Goal: Task Accomplishment & Management: Manage account settings

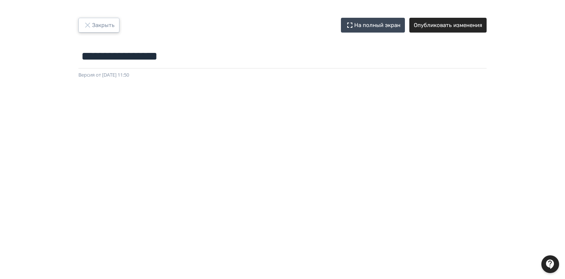
click at [94, 23] on button "Закрыть" at bounding box center [98, 25] width 41 height 15
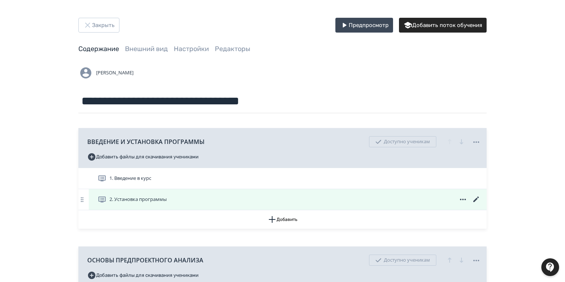
click at [476, 199] on icon at bounding box center [476, 199] width 6 height 6
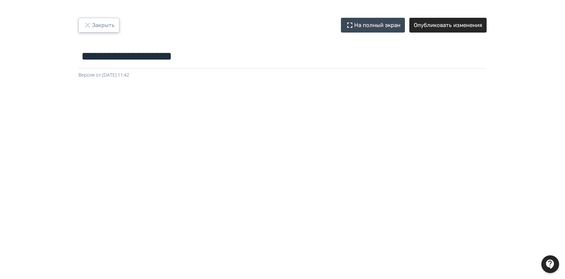
click at [103, 22] on button "Закрыть" at bounding box center [98, 25] width 41 height 15
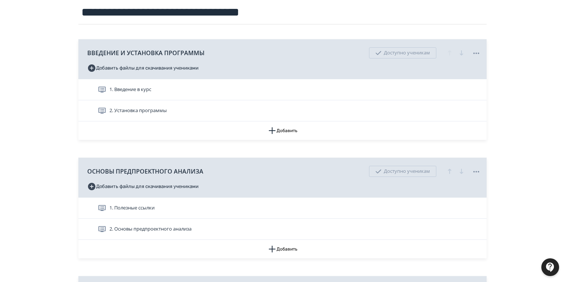
scroll to position [148, 0]
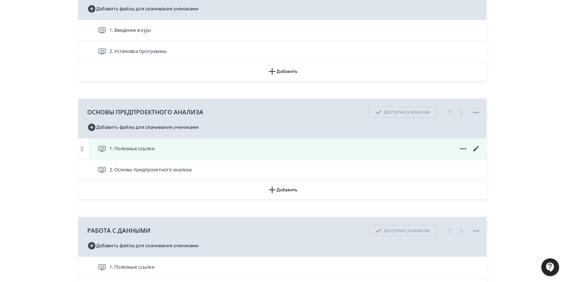
click at [476, 148] on icon at bounding box center [476, 149] width 6 height 6
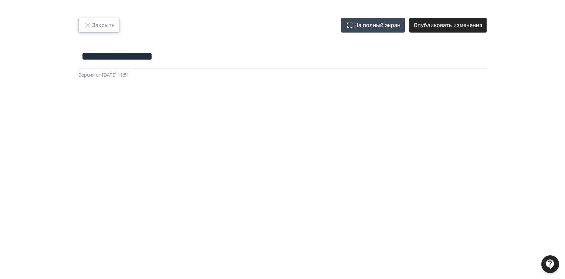
click at [107, 28] on button "Закрыть" at bounding box center [98, 25] width 41 height 15
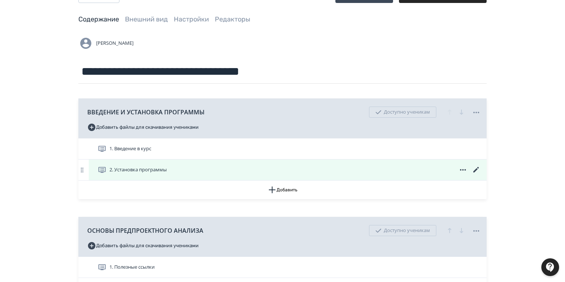
scroll to position [59, 0]
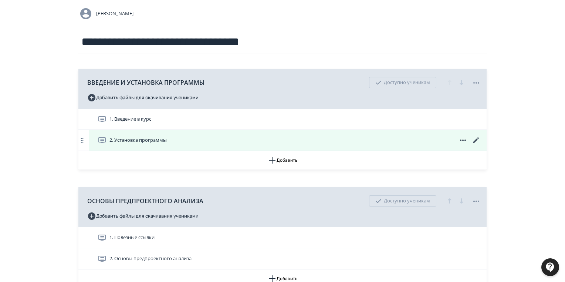
click at [473, 139] on icon at bounding box center [476, 140] width 9 height 9
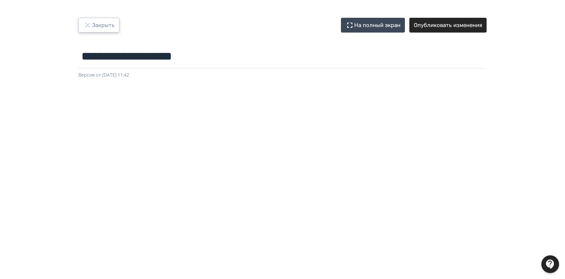
click at [98, 23] on button "Закрыть" at bounding box center [98, 25] width 41 height 15
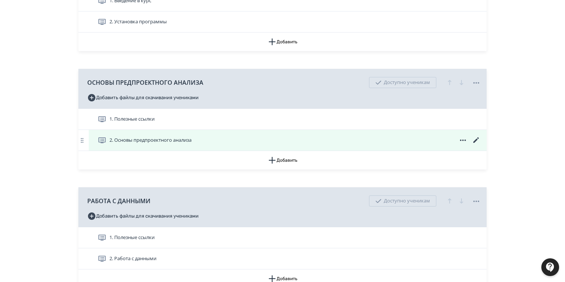
scroll to position [207, 0]
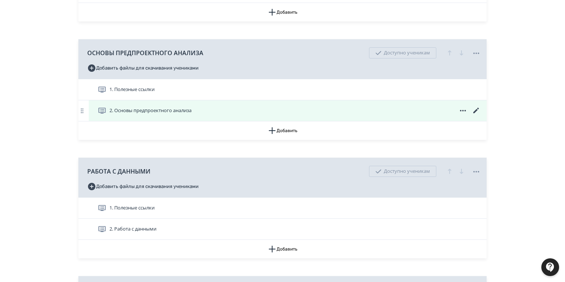
click at [475, 107] on icon at bounding box center [476, 110] width 9 height 9
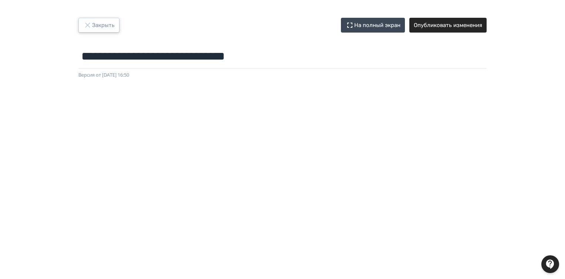
drag, startPoint x: 97, startPoint y: 27, endPoint x: 261, endPoint y: 52, distance: 165.4
click at [97, 27] on button "Закрыть" at bounding box center [98, 25] width 41 height 15
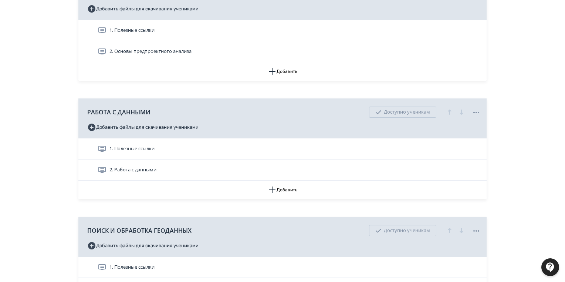
scroll to position [296, 0]
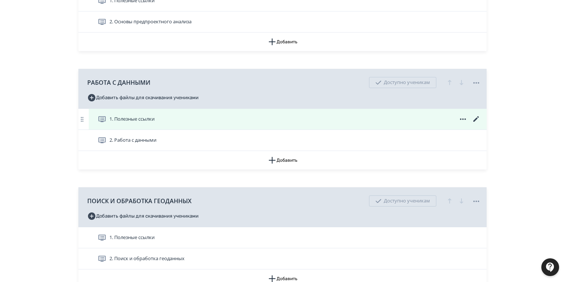
click at [473, 120] on icon at bounding box center [476, 119] width 9 height 9
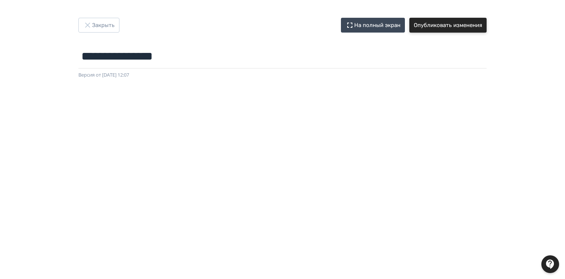
click at [469, 28] on button "Опубликовать изменения" at bounding box center [447, 25] width 77 height 15
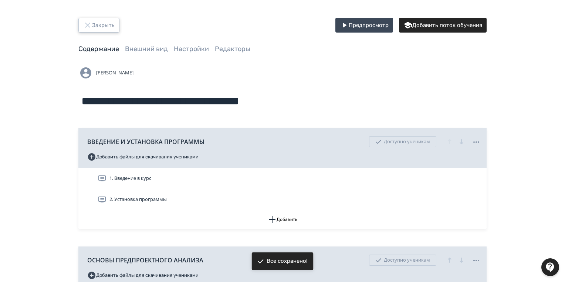
click at [111, 26] on button "Закрыть" at bounding box center [98, 25] width 41 height 15
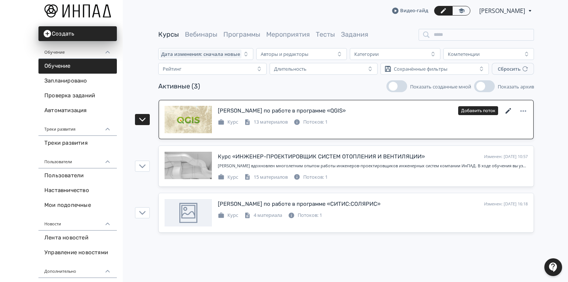
click at [508, 108] on icon at bounding box center [508, 111] width 9 height 9
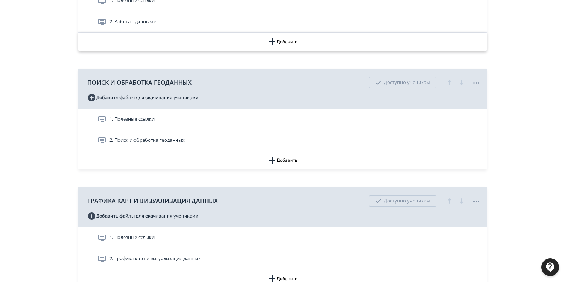
scroll to position [444, 0]
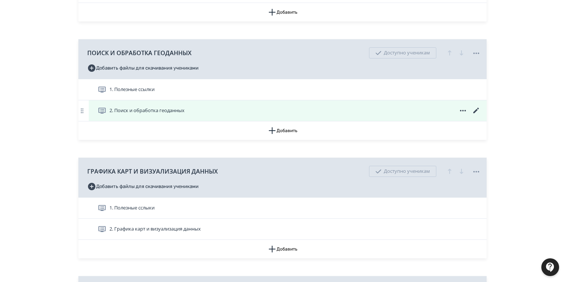
click at [476, 109] on icon at bounding box center [476, 111] width 6 height 6
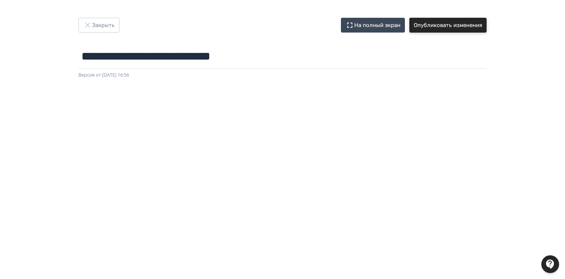
click at [439, 24] on button "Опубликовать изменения" at bounding box center [447, 25] width 77 height 15
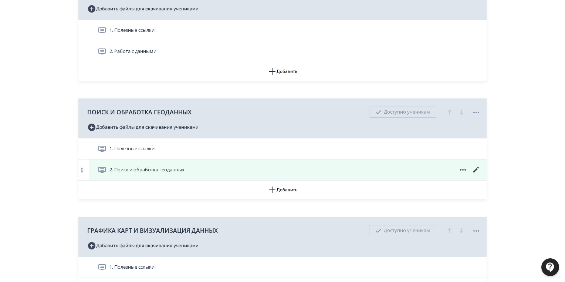
scroll to position [503, 0]
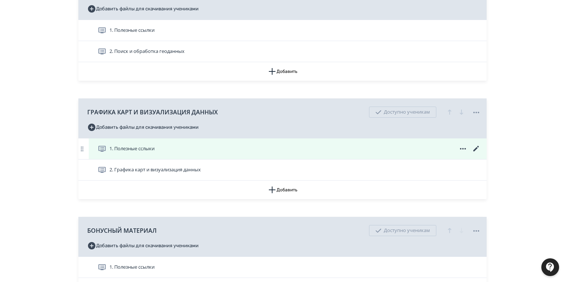
click at [476, 148] on icon at bounding box center [476, 149] width 6 height 6
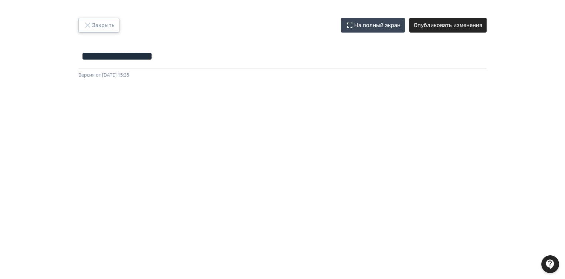
click at [95, 23] on button "Закрыть" at bounding box center [98, 25] width 41 height 15
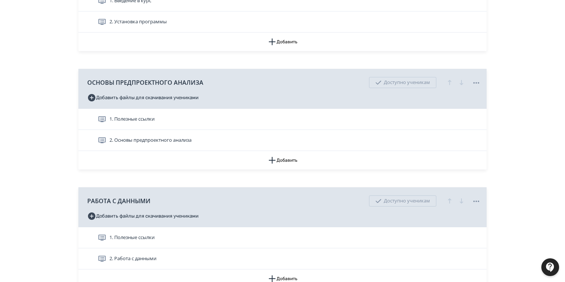
scroll to position [296, 0]
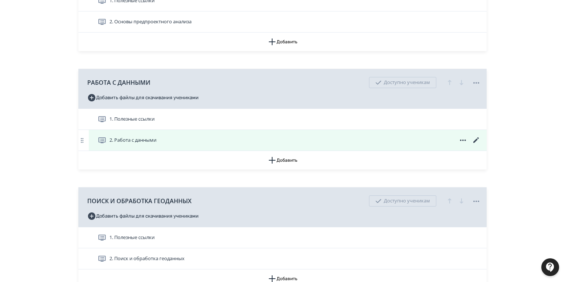
click at [478, 139] on icon at bounding box center [476, 140] width 6 height 6
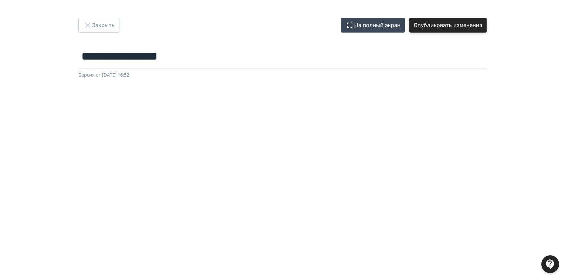
drag, startPoint x: 442, startPoint y: 26, endPoint x: 452, endPoint y: 38, distance: 15.5
click at [442, 26] on button "Опубликовать изменения" at bounding box center [447, 25] width 77 height 15
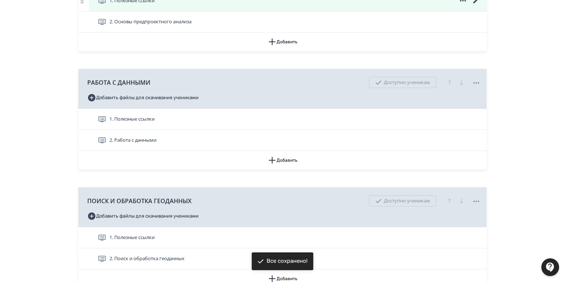
scroll to position [414, 0]
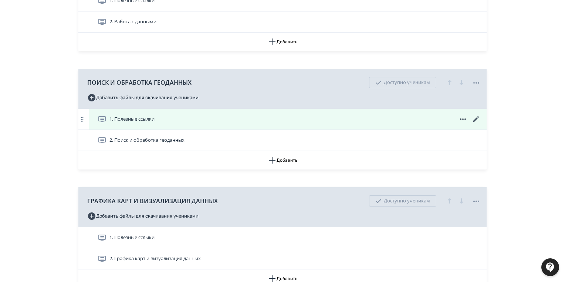
click at [142, 120] on span "1. Полезные ссылки" at bounding box center [131, 118] width 45 height 7
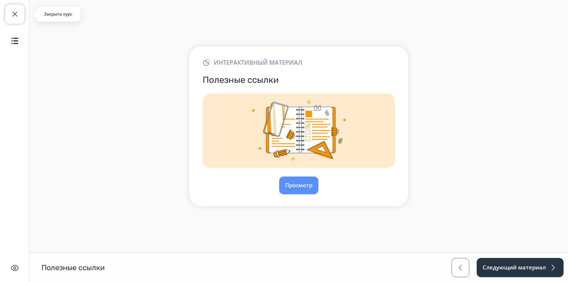
click at [10, 12] on span "button" at bounding box center [14, 14] width 9 height 9
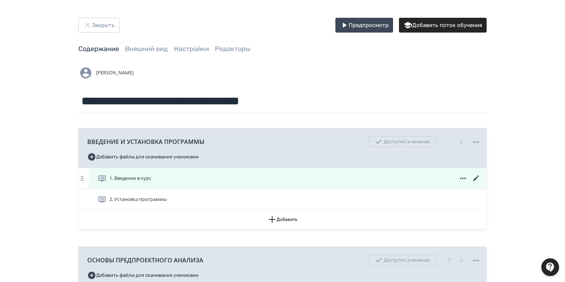
click at [139, 176] on span "1. Введение в курс" at bounding box center [130, 178] width 42 height 7
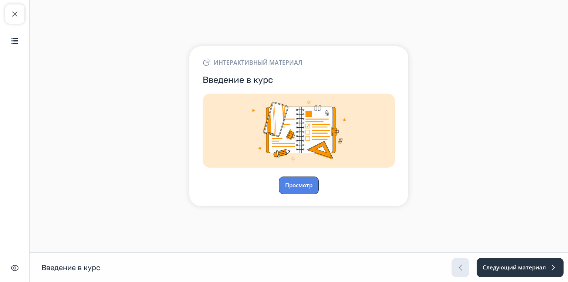
click at [301, 182] on button "Просмотр" at bounding box center [299, 185] width 40 height 18
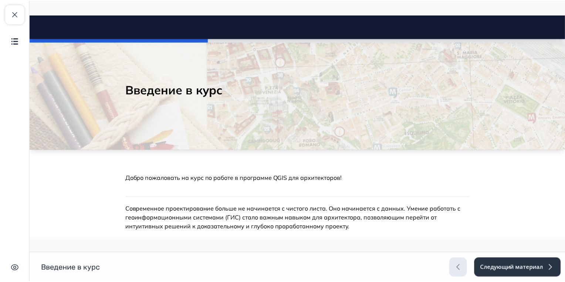
scroll to position [89, 0]
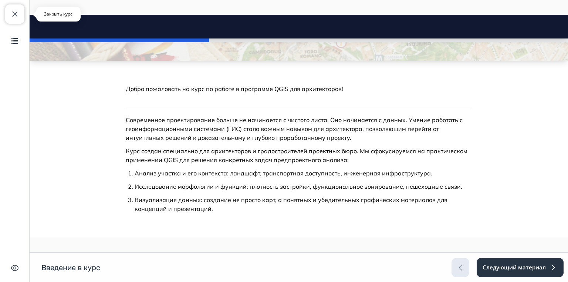
click at [13, 14] on span "button" at bounding box center [14, 14] width 9 height 9
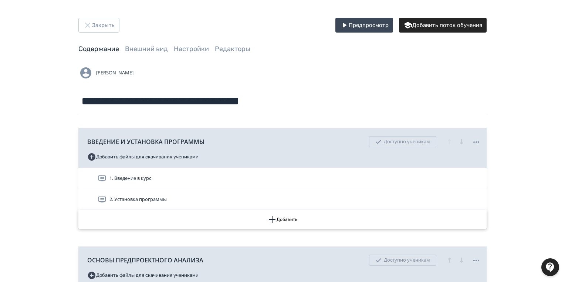
scroll to position [118, 0]
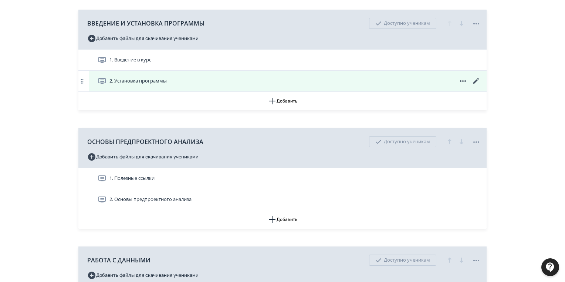
click at [129, 80] on span "2. Установка программы" at bounding box center [137, 80] width 57 height 7
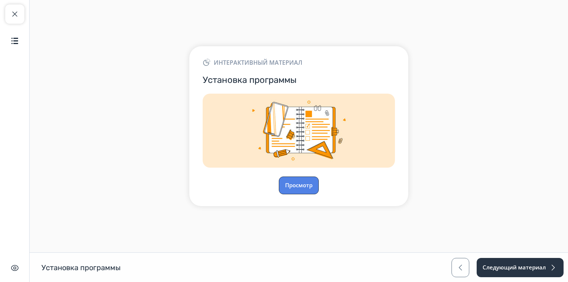
click at [306, 181] on button "Просмотр" at bounding box center [299, 185] width 40 height 18
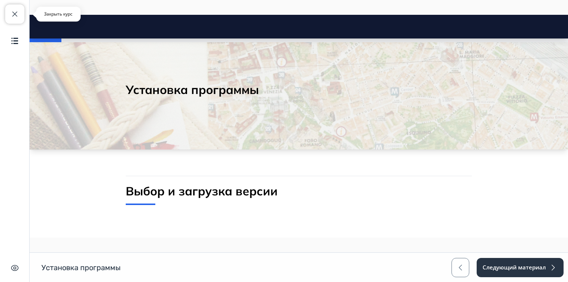
click at [13, 11] on span "button" at bounding box center [14, 14] width 9 height 9
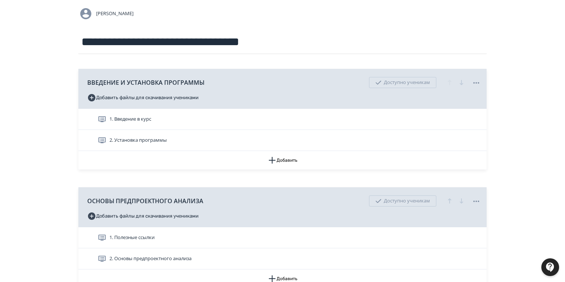
scroll to position [148, 0]
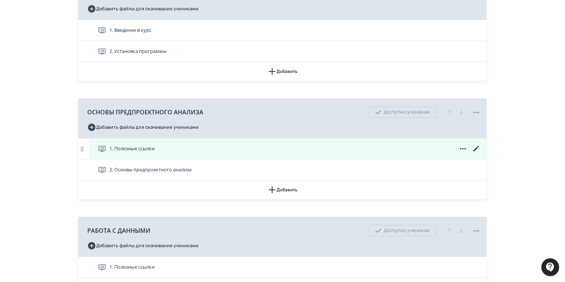
click at [149, 149] on span "1. Полезные ссылки" at bounding box center [131, 148] width 45 height 7
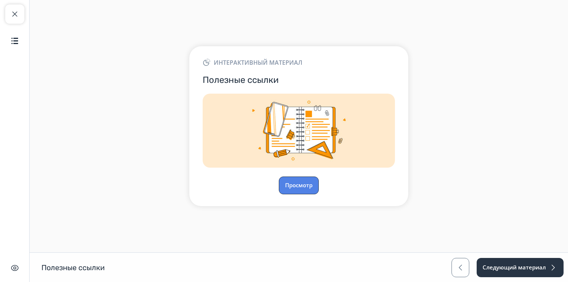
click at [298, 183] on button "Просмотр" at bounding box center [299, 185] width 40 height 18
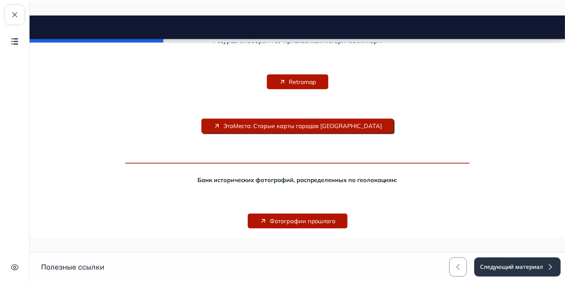
scroll to position [237, 0]
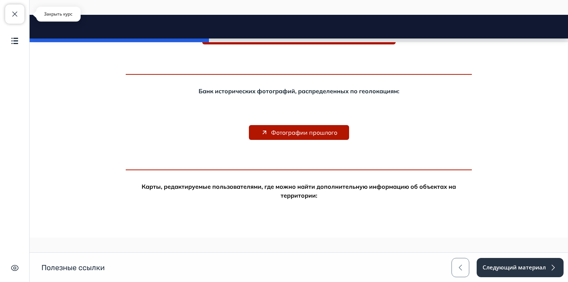
click at [11, 13] on span "button" at bounding box center [14, 14] width 9 height 9
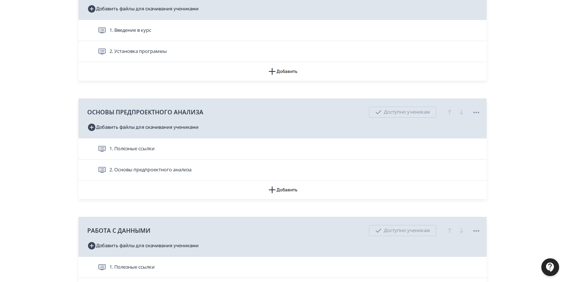
scroll to position [178, 0]
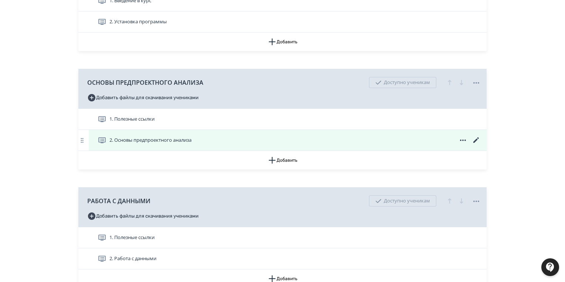
click at [173, 139] on span "2. Основы предпроектного анализа" at bounding box center [150, 139] width 82 height 7
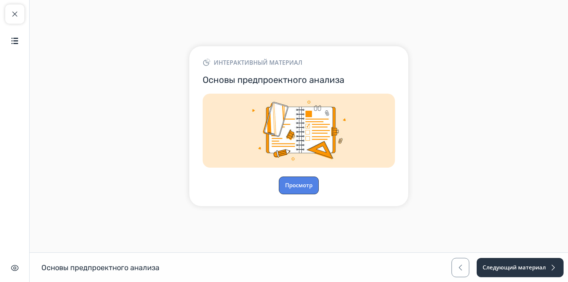
click at [295, 182] on button "Просмотр" at bounding box center [299, 185] width 40 height 18
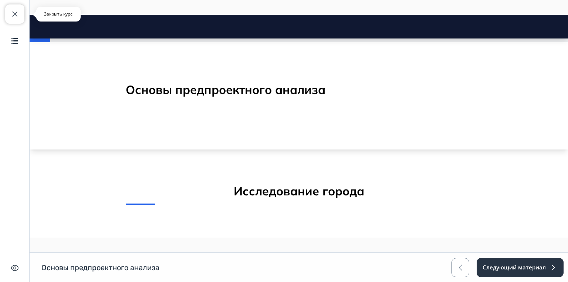
click at [15, 12] on span "button" at bounding box center [14, 14] width 9 height 9
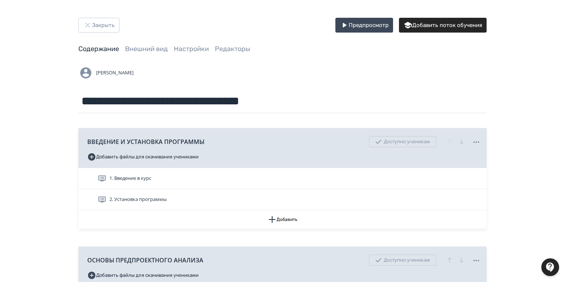
scroll to position [89, 0]
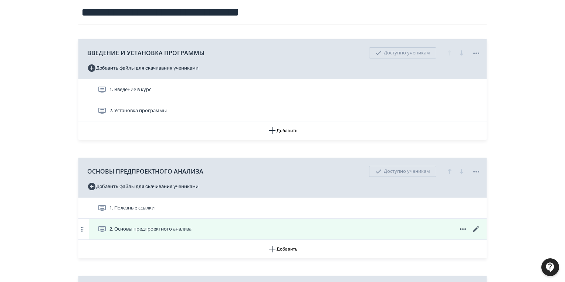
click at [474, 230] on icon at bounding box center [476, 229] width 6 height 6
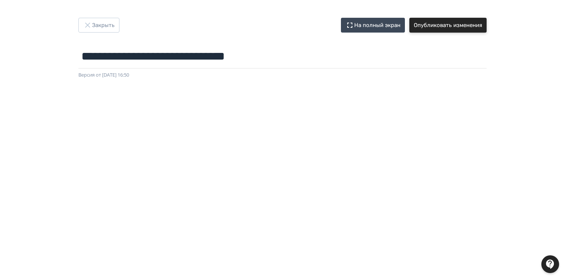
click at [446, 21] on button "Опубликовать изменения" at bounding box center [447, 25] width 77 height 15
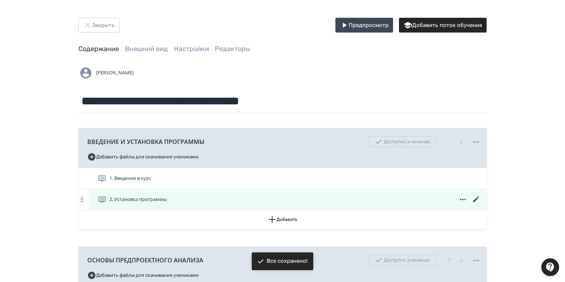
scroll to position [118, 0]
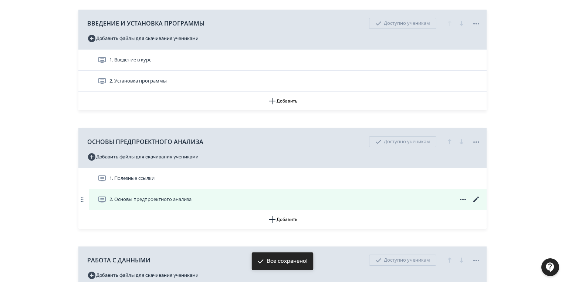
click at [145, 199] on span "2. Основы предпроектного анализа" at bounding box center [150, 199] width 82 height 7
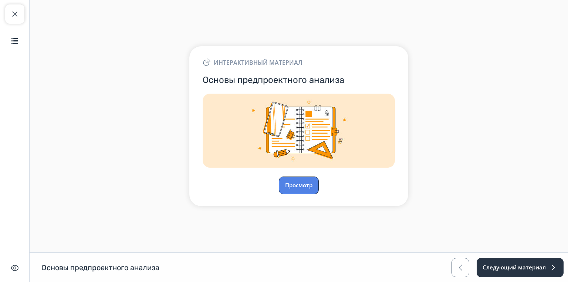
click at [290, 185] on button "Просмотр" at bounding box center [299, 185] width 40 height 18
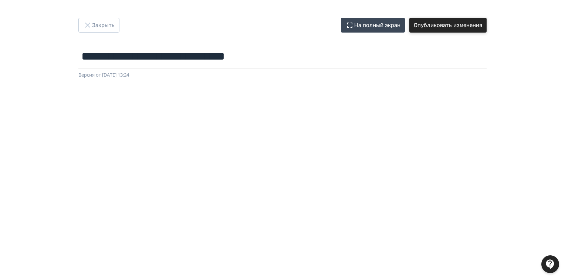
click at [439, 27] on button "Опубликовать изменения" at bounding box center [447, 25] width 77 height 15
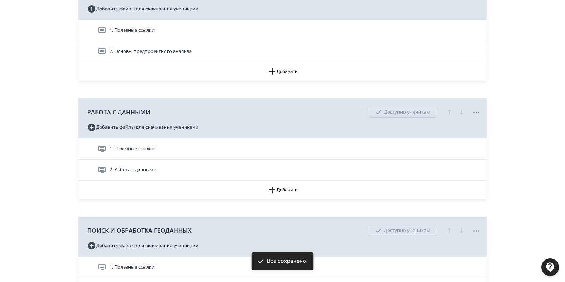
scroll to position [355, 0]
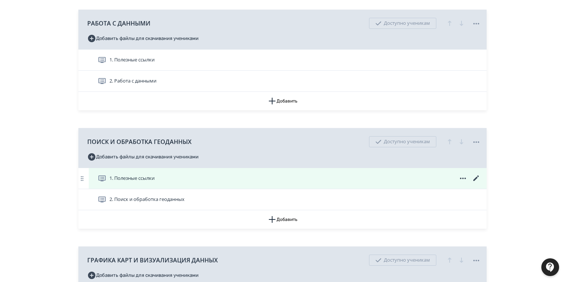
click at [476, 178] on icon at bounding box center [476, 178] width 6 height 6
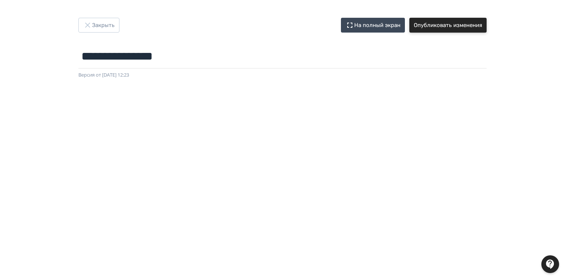
click at [459, 27] on button "Опубликовать изменения" at bounding box center [447, 25] width 77 height 15
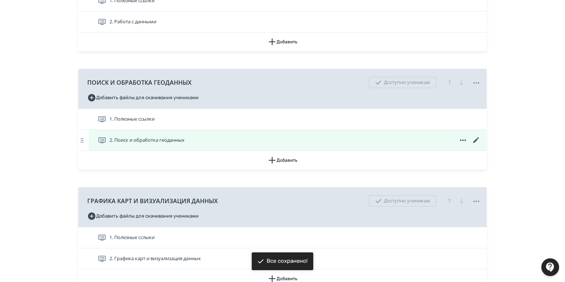
scroll to position [503, 0]
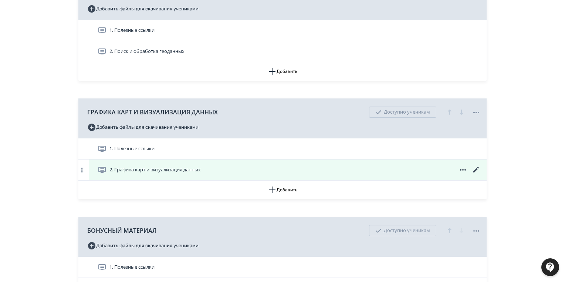
click at [473, 168] on icon at bounding box center [476, 169] width 9 height 9
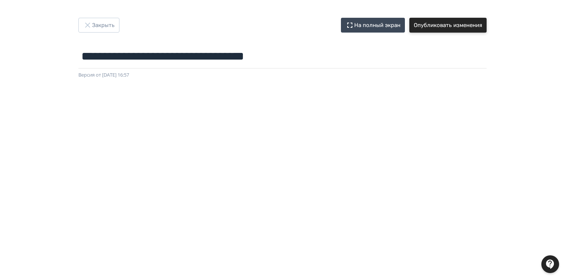
click at [454, 27] on button "Опубликовать изменения" at bounding box center [447, 25] width 77 height 15
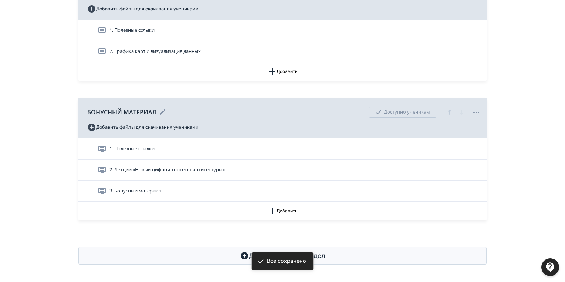
scroll to position [621, 0]
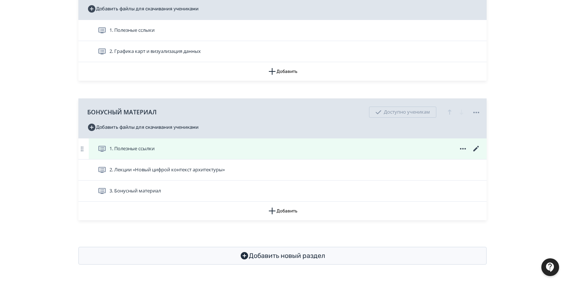
click at [476, 149] on icon at bounding box center [476, 149] width 6 height 6
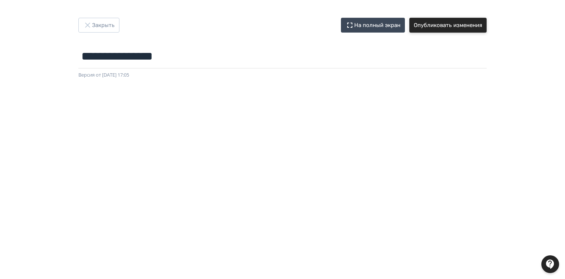
click at [457, 24] on button "Опубликовать изменения" at bounding box center [447, 25] width 77 height 15
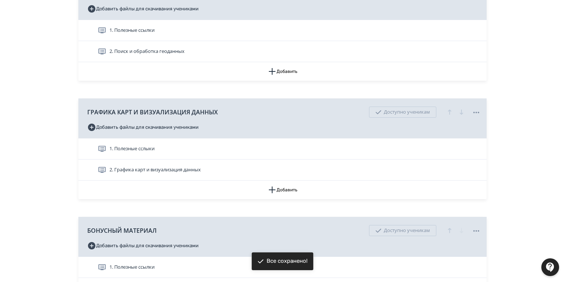
scroll to position [621, 0]
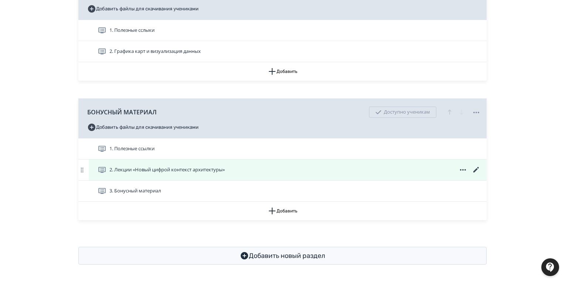
click at [477, 172] on icon at bounding box center [476, 169] width 9 height 9
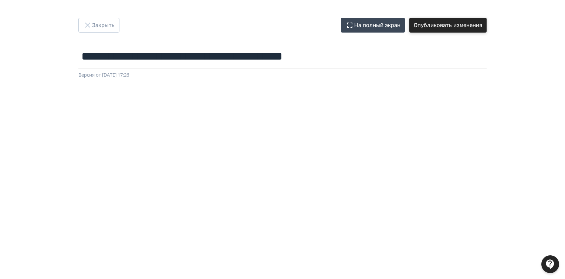
click at [462, 24] on button "Опубликовать изменения" at bounding box center [447, 25] width 77 height 15
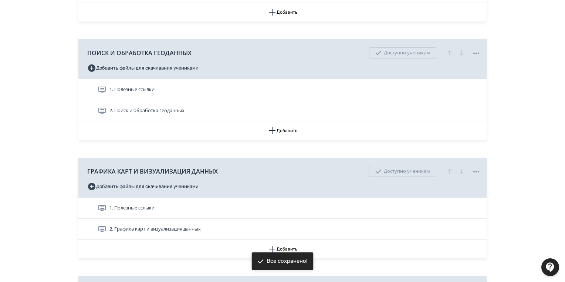
scroll to position [592, 0]
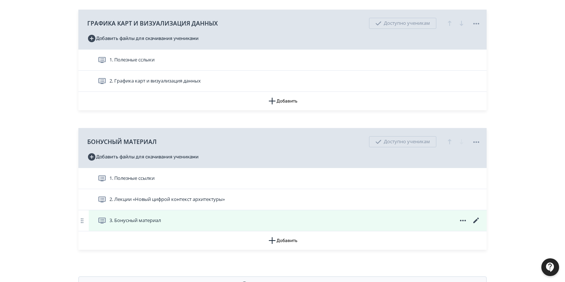
click at [476, 220] on icon at bounding box center [476, 220] width 6 height 6
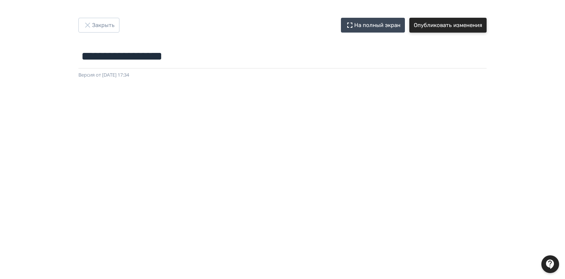
click at [464, 22] on button "Опубликовать изменения" at bounding box center [447, 25] width 77 height 15
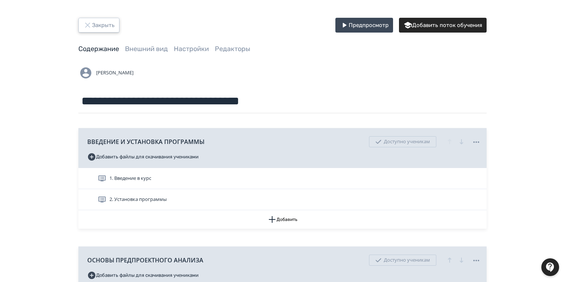
click at [97, 27] on button "Закрыть" at bounding box center [98, 25] width 41 height 15
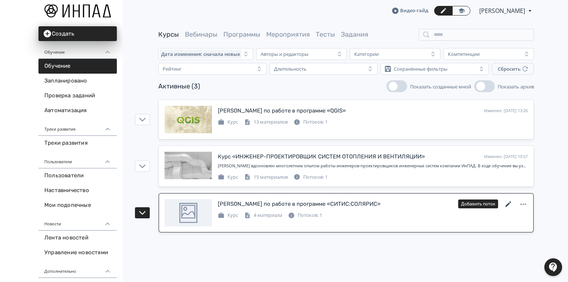
click at [507, 203] on icon at bounding box center [508, 204] width 9 height 9
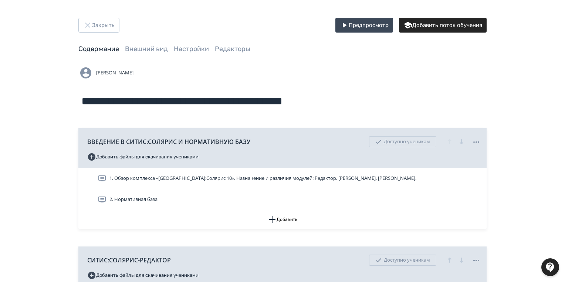
scroll to position [59, 0]
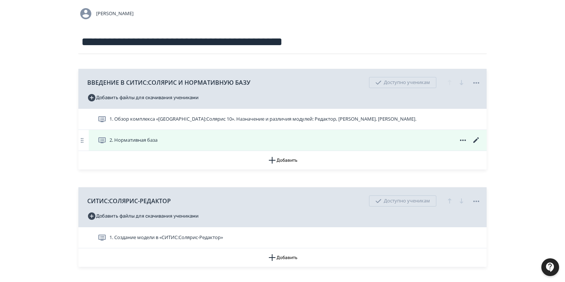
click at [149, 139] on span "2. Нормативная база" at bounding box center [133, 139] width 48 height 7
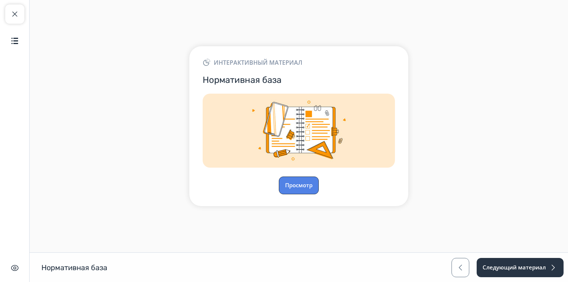
click at [306, 180] on button "Просмотр" at bounding box center [299, 185] width 40 height 18
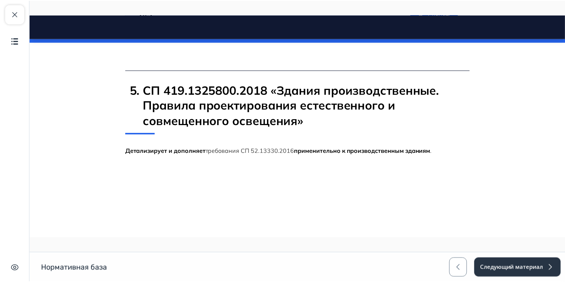
scroll to position [1021, 0]
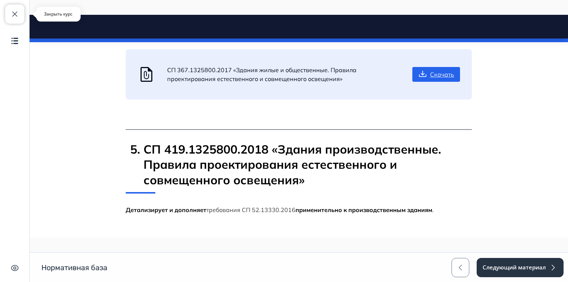
drag, startPoint x: 15, startPoint y: 12, endPoint x: 26, endPoint y: 3, distance: 13.9
click at [15, 12] on span "button" at bounding box center [14, 14] width 9 height 9
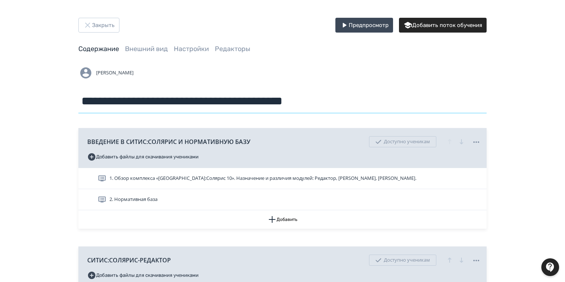
drag, startPoint x: 248, startPoint y: 100, endPoint x: 354, endPoint y: 96, distance: 105.9
click at [359, 96] on input "**********" at bounding box center [282, 101] width 408 height 24
click at [89, 100] on input "**********" at bounding box center [282, 101] width 408 height 24
drag, startPoint x: 82, startPoint y: 101, endPoint x: 389, endPoint y: 94, distance: 307.0
click at [389, 94] on input "**********" at bounding box center [282, 101] width 408 height 24
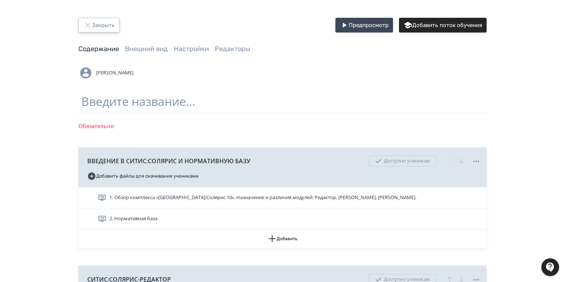
click at [96, 20] on button "Закрыть" at bounding box center [98, 25] width 41 height 15
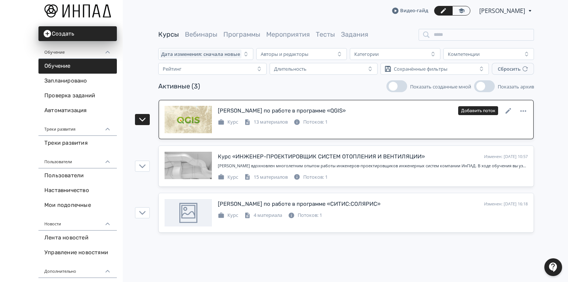
click at [188, 124] on div at bounding box center [188, 119] width 47 height 27
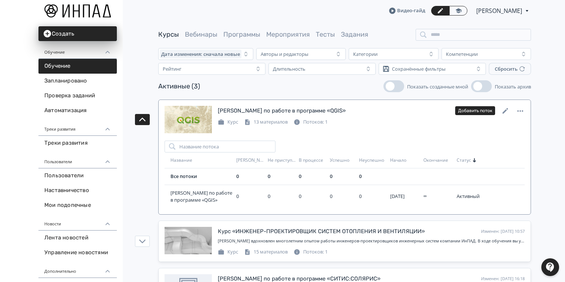
scroll to position [38, 0]
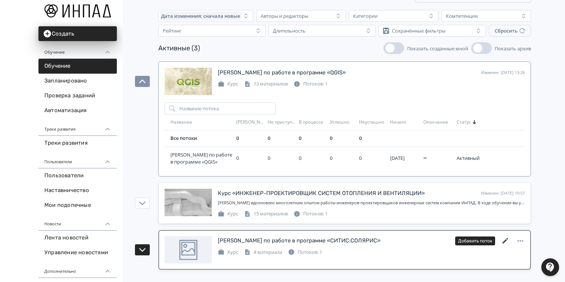
click at [506, 239] on icon at bounding box center [506, 241] width 6 height 6
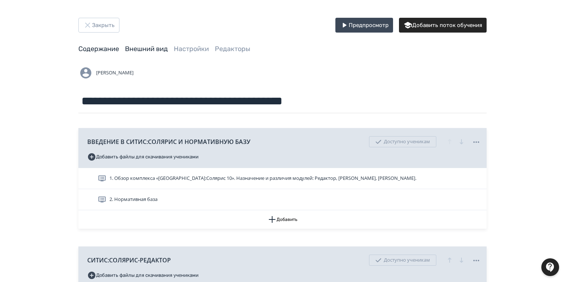
click at [151, 48] on link "Внешний вид" at bounding box center [146, 49] width 43 height 8
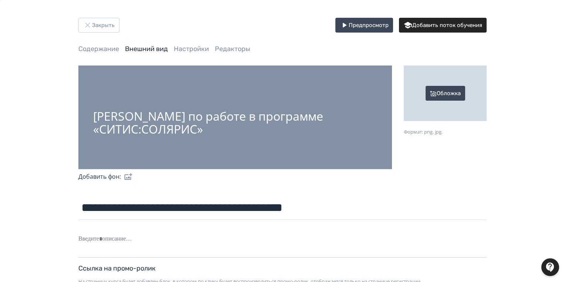
click at [269, 120] on div "[PERSON_NAME] по работе в программе «СИТИС:СОЛЯРИС»" at bounding box center [235, 122] width 284 height 26
click at [131, 175] on label at bounding box center [127, 176] width 12 height 15
click at [0, 0] on input "file" at bounding box center [0, 0] width 0 height 0
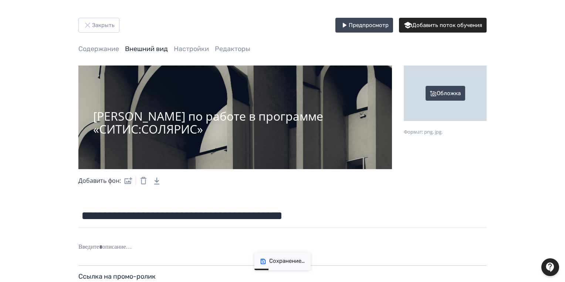
click at [459, 96] on div "Обложка" at bounding box center [445, 92] width 83 height 55
click at [0, 0] on input "Обложка Формат: png, jpg." at bounding box center [0, 0] width 0 height 0
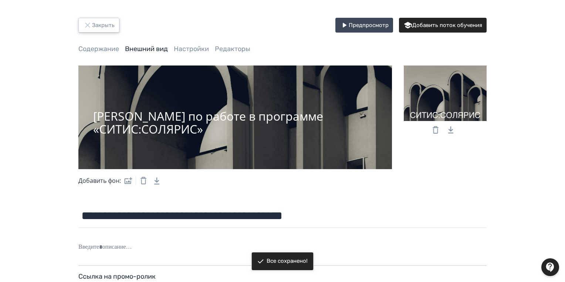
click at [109, 31] on button "Закрыть" at bounding box center [98, 25] width 41 height 15
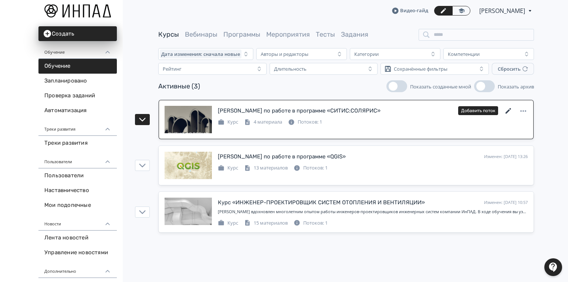
drag, startPoint x: 506, startPoint y: 109, endPoint x: 507, endPoint y: 114, distance: 4.3
click at [506, 109] on icon at bounding box center [508, 111] width 9 height 9
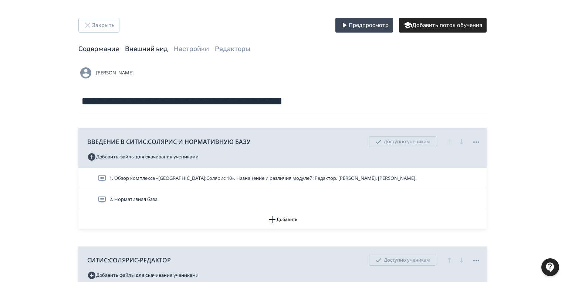
click at [163, 50] on link "Внешний вид" at bounding box center [146, 49] width 43 height 8
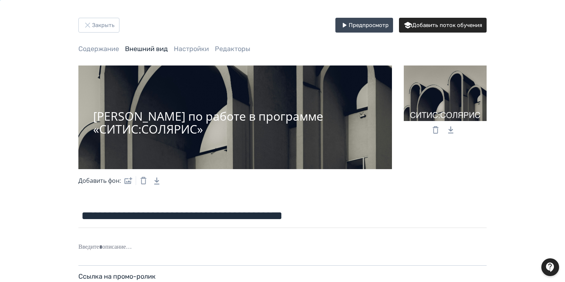
click at [459, 90] on div at bounding box center [445, 92] width 83 height 55
click at [0, 0] on input "file" at bounding box center [0, 0] width 0 height 0
click at [100, 24] on button "Закрыть" at bounding box center [98, 25] width 41 height 15
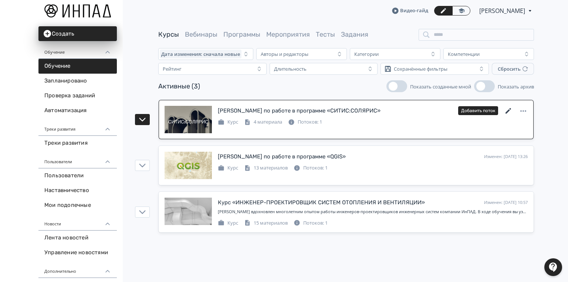
click at [507, 110] on icon at bounding box center [508, 111] width 9 height 9
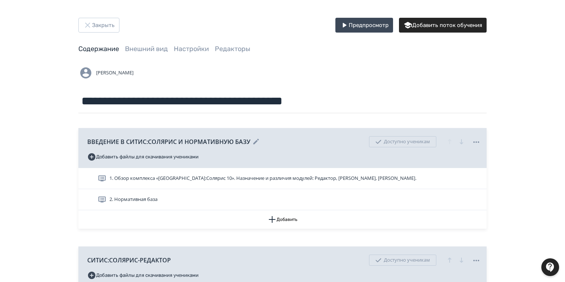
scroll to position [59, 0]
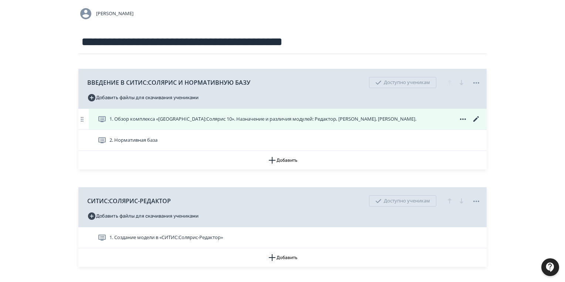
click at [475, 118] on icon at bounding box center [476, 119] width 9 height 9
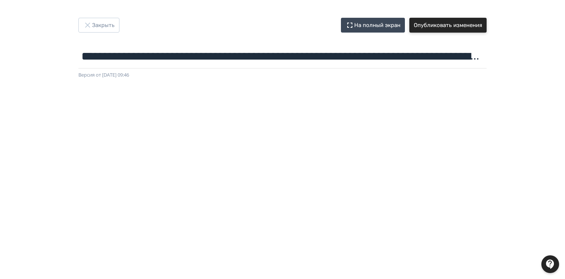
click at [452, 25] on button "Опубликовать изменения" at bounding box center [447, 25] width 77 height 15
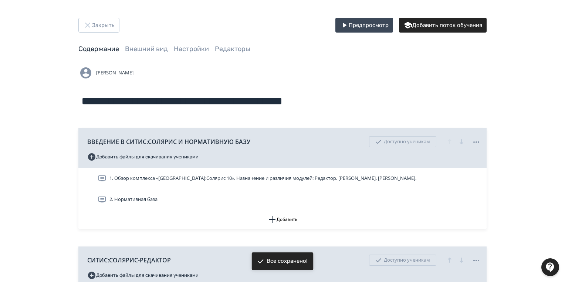
scroll to position [89, 0]
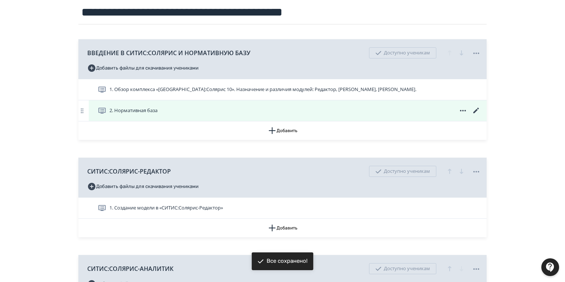
click at [473, 109] on icon at bounding box center [476, 110] width 9 height 9
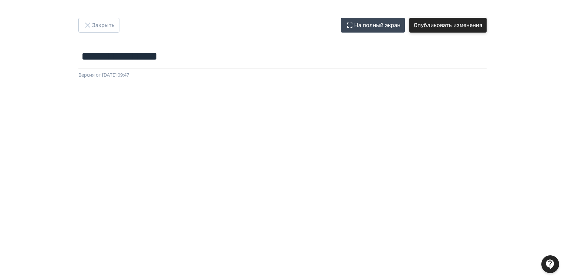
click at [439, 27] on button "Опубликовать изменения" at bounding box center [447, 25] width 77 height 15
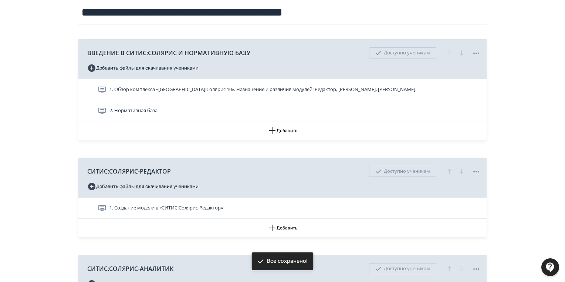
scroll to position [118, 0]
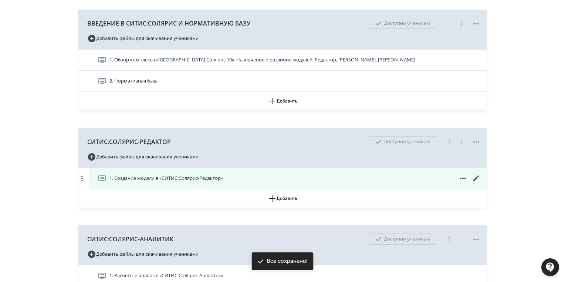
click at [474, 177] on icon at bounding box center [476, 178] width 9 height 9
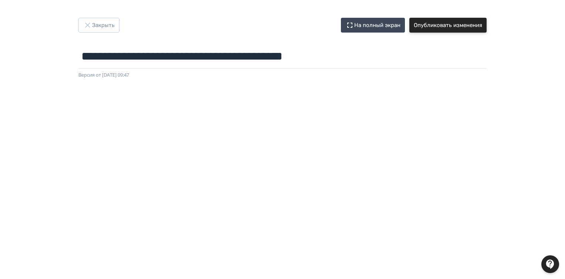
click at [448, 27] on button "Опубликовать изменения" at bounding box center [447, 25] width 77 height 15
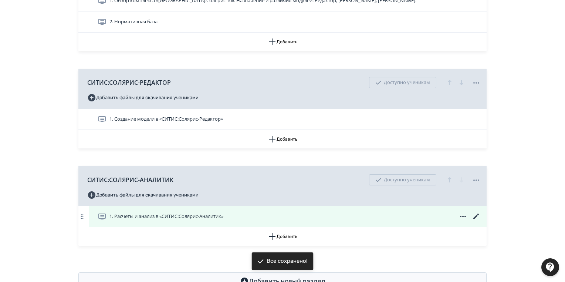
scroll to position [203, 0]
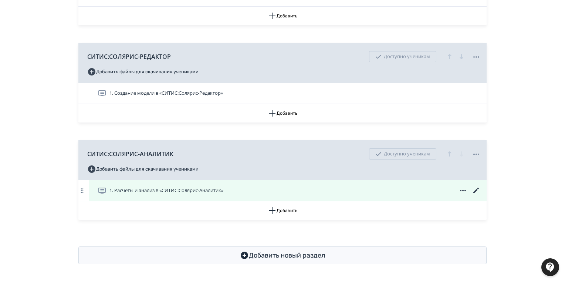
click at [475, 190] on icon at bounding box center [476, 190] width 9 height 9
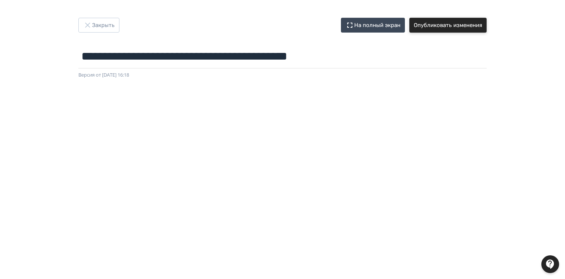
click at [457, 24] on button "Опубликовать изменения" at bounding box center [447, 25] width 77 height 15
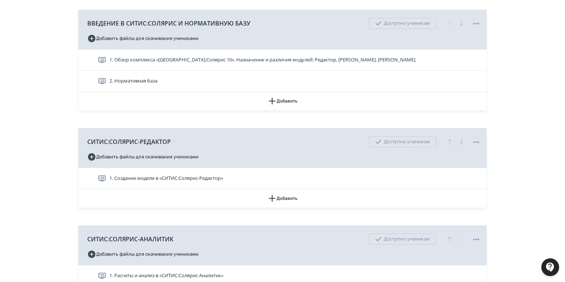
scroll to position [203, 0]
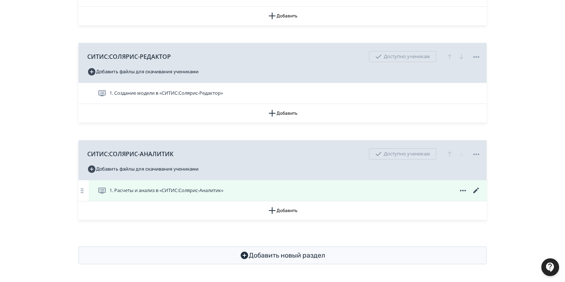
click at [475, 189] on icon at bounding box center [476, 190] width 9 height 9
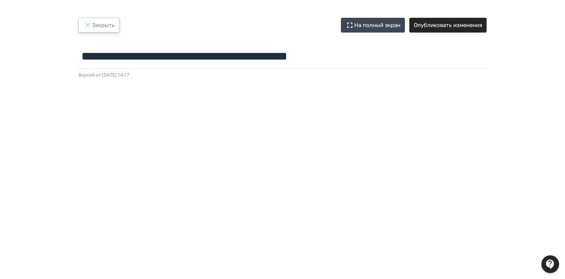
click at [91, 21] on icon "button" at bounding box center [87, 25] width 9 height 9
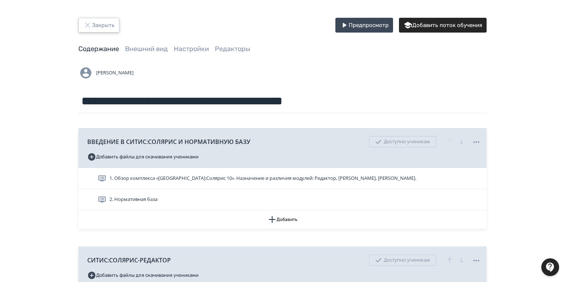
click at [99, 22] on button "Закрыть" at bounding box center [98, 25] width 41 height 15
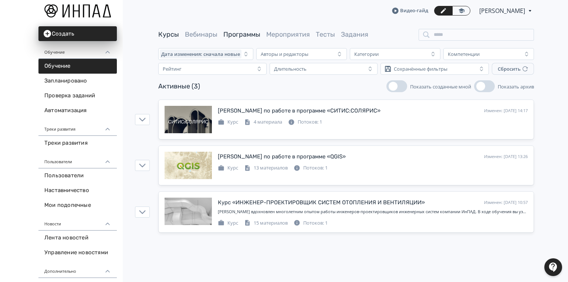
click at [247, 33] on link "Программы" at bounding box center [241, 34] width 37 height 8
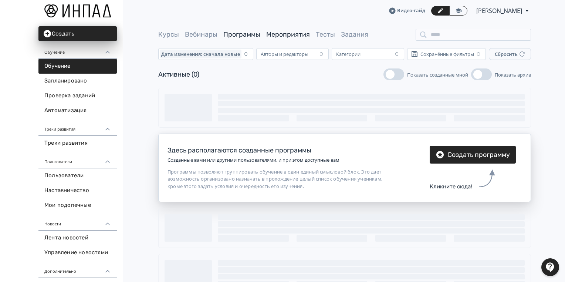
click at [306, 36] on link "Мероприятия" at bounding box center [288, 34] width 44 height 8
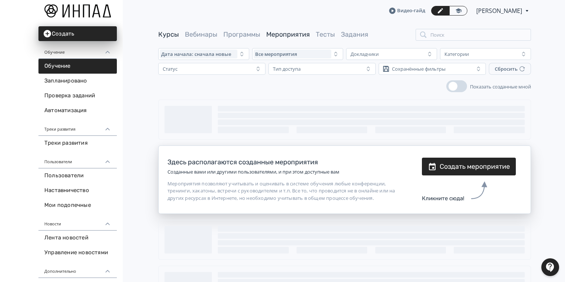
click at [162, 36] on link "Курсы" at bounding box center [168, 34] width 21 height 8
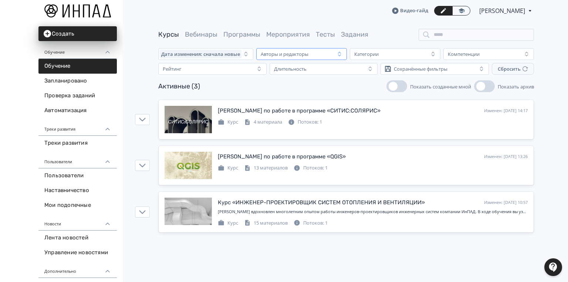
click at [334, 54] on div "Авторы и редакторы" at bounding box center [296, 54] width 77 height 9
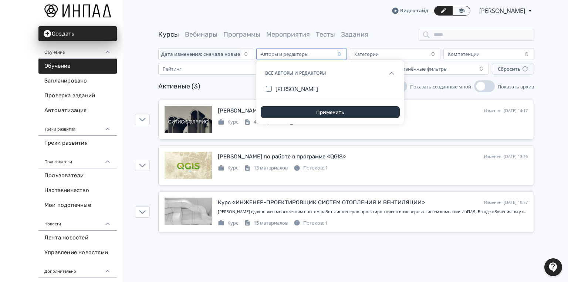
click at [334, 54] on div "Авторы и редакторы" at bounding box center [296, 54] width 77 height 9
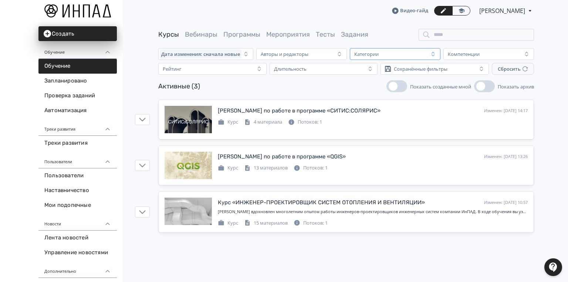
click at [417, 52] on div "Категории" at bounding box center [389, 54] width 77 height 9
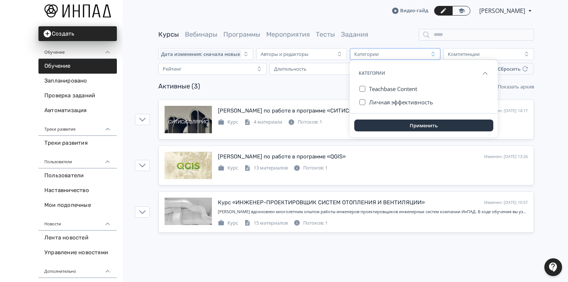
click at [417, 52] on div "Категории" at bounding box center [389, 54] width 77 height 9
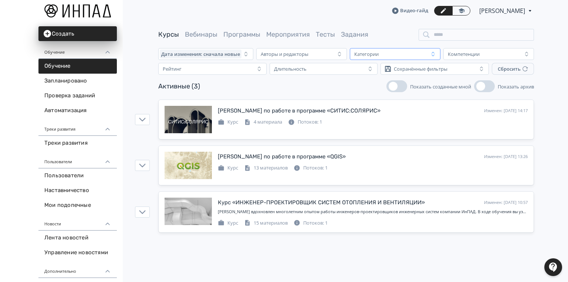
click at [417, 52] on div "Категории" at bounding box center [389, 54] width 77 height 9
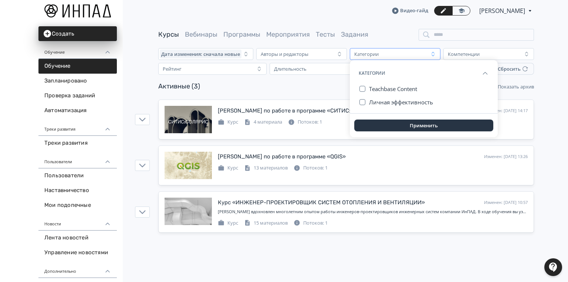
click at [417, 52] on div "Категории" at bounding box center [389, 54] width 77 height 9
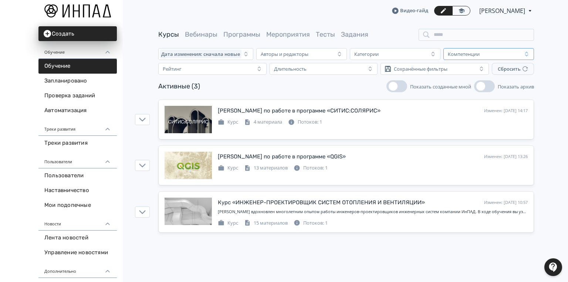
click at [496, 50] on div "Компетенции" at bounding box center [483, 54] width 77 height 9
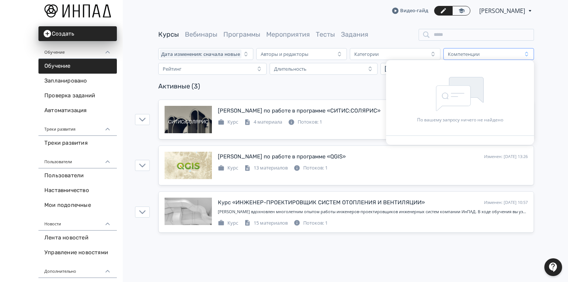
click at [496, 50] on div "Компетенции" at bounding box center [483, 54] width 77 height 9
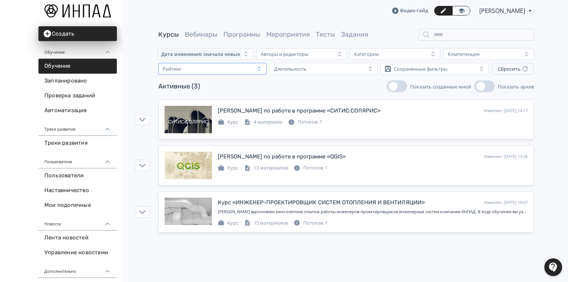
click at [229, 69] on div "Рейтинг" at bounding box center [207, 68] width 95 height 9
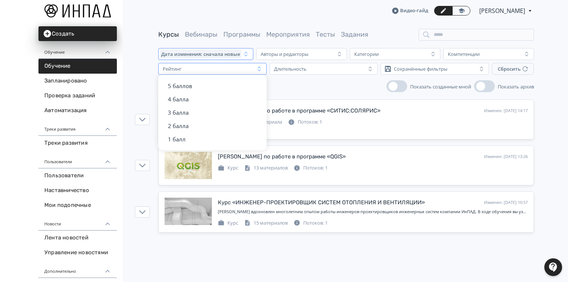
click at [233, 55] on span "Дата изменения: сначала новые" at bounding box center [200, 54] width 79 height 6
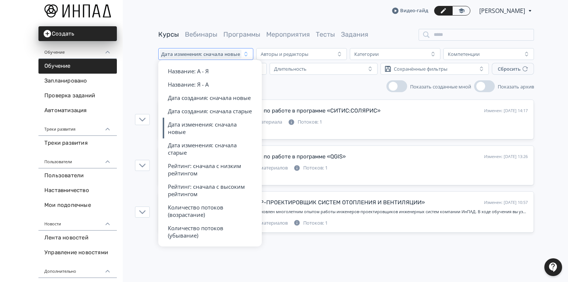
click at [285, 83] on div "Активные (3) Показать созданные мной Показать архив" at bounding box center [346, 86] width 376 height 12
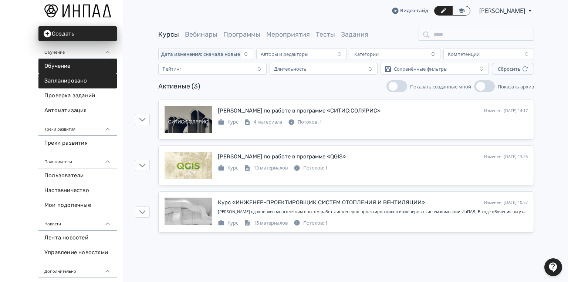
click at [62, 84] on link "Запланировано" at bounding box center [77, 81] width 78 height 15
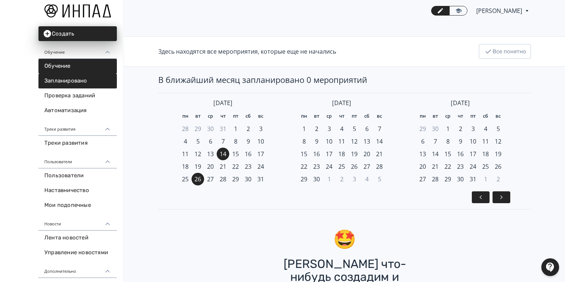
click at [65, 64] on link "Обучение" at bounding box center [77, 66] width 78 height 15
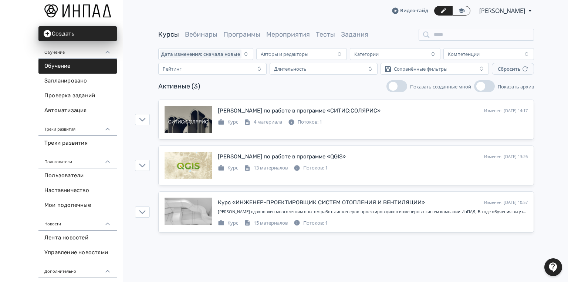
click at [491, 86] on button "Показать архив" at bounding box center [484, 86] width 21 height 12
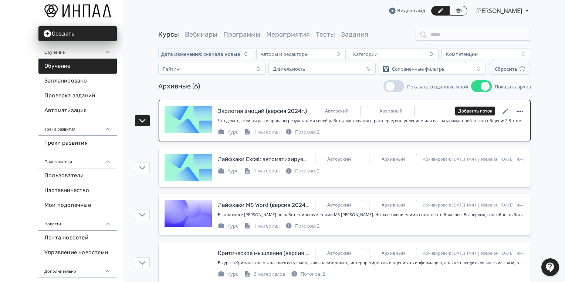
click at [517, 109] on icon at bounding box center [520, 111] width 9 height 9
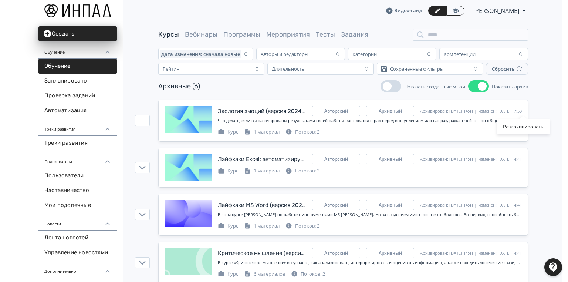
click at [552, 146] on div "Разархивировать" at bounding box center [284, 141] width 568 height 282
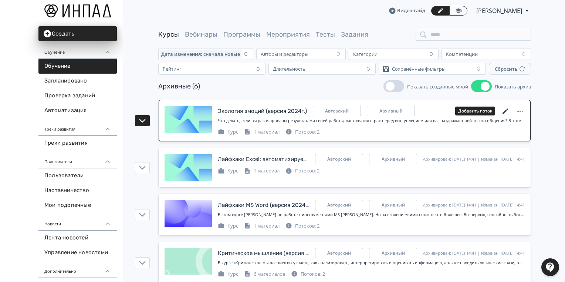
click at [504, 110] on icon at bounding box center [505, 111] width 9 height 9
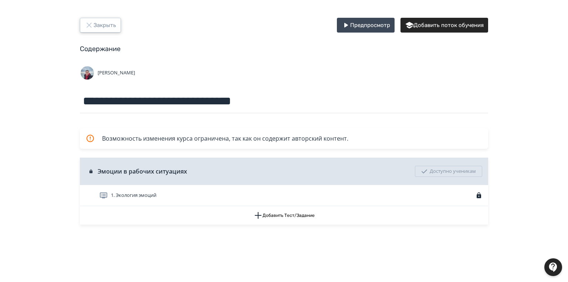
click at [104, 23] on button "Закрыть" at bounding box center [100, 25] width 41 height 15
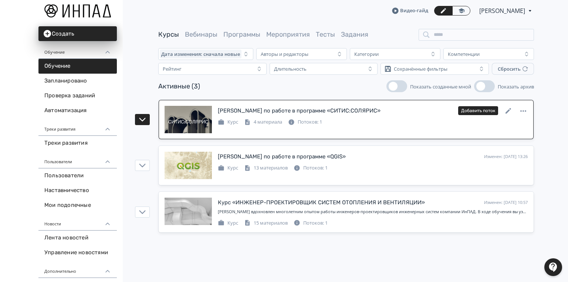
click at [317, 122] on div "Потоков: 1" at bounding box center [305, 121] width 34 height 7
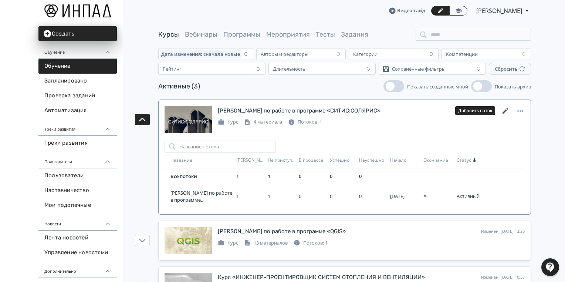
click at [507, 108] on icon at bounding box center [506, 111] width 6 height 6
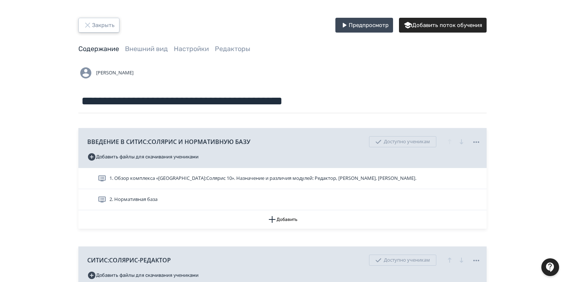
click at [105, 20] on button "Закрыть" at bounding box center [98, 25] width 41 height 15
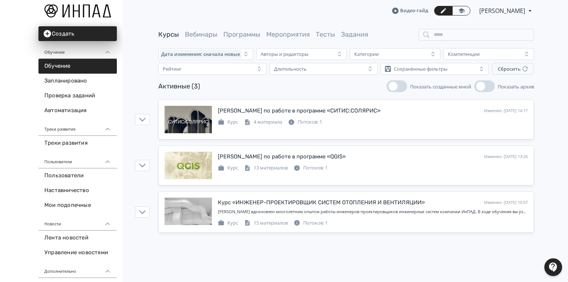
click at [513, 87] on span "Показать архив" at bounding box center [516, 86] width 36 height 7
click at [495, 87] on button "Показать архив" at bounding box center [484, 86] width 21 height 12
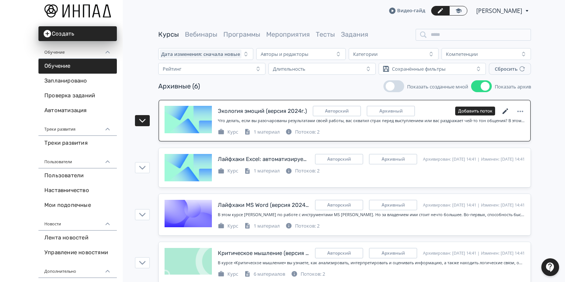
click at [505, 111] on icon at bounding box center [506, 111] width 6 height 6
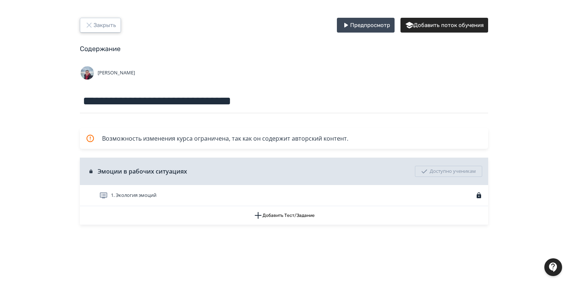
click at [104, 21] on button "Закрыть" at bounding box center [100, 25] width 41 height 15
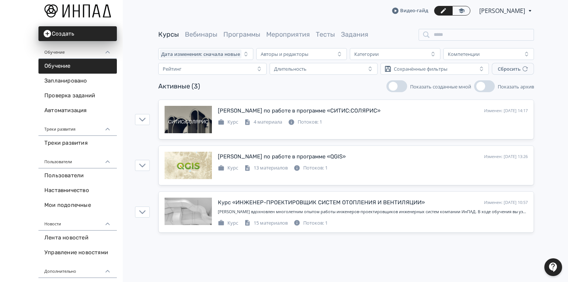
click at [489, 84] on button "Показать архив" at bounding box center [484, 86] width 21 height 12
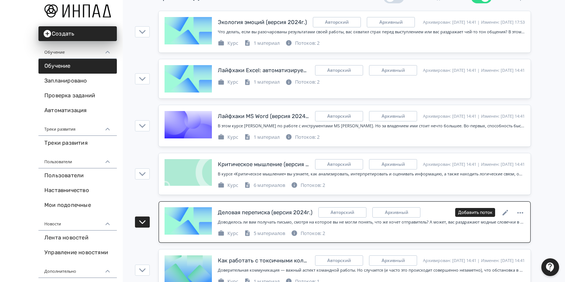
scroll to position [109, 0]
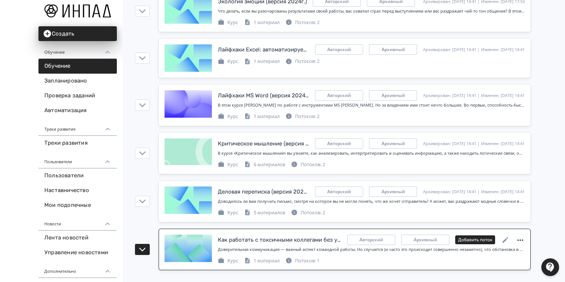
click at [520, 239] on icon at bounding box center [520, 239] width 6 height 1
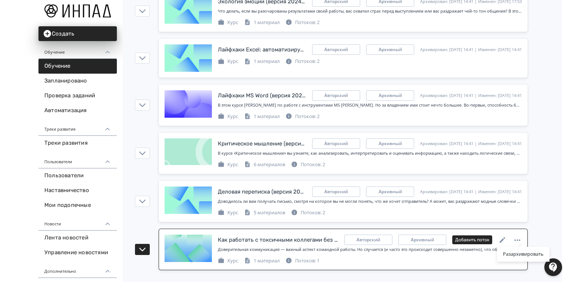
click at [520, 238] on div "Разархивировать" at bounding box center [523, 237] width 9 height 9
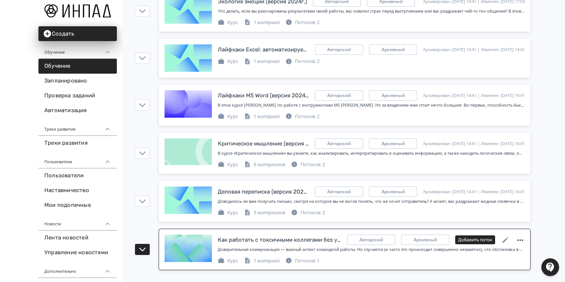
click at [521, 237] on icon at bounding box center [520, 240] width 9 height 9
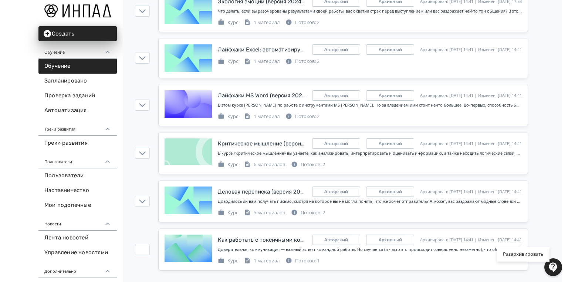
click at [541, 126] on div "Разархивировать" at bounding box center [284, 141] width 568 height 282
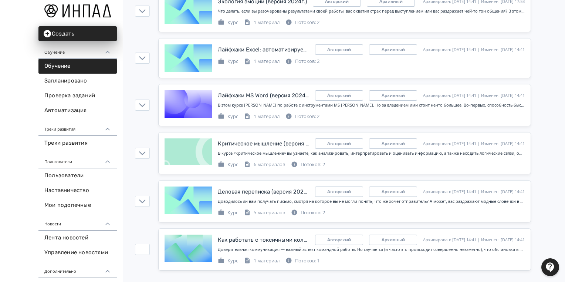
scroll to position [0, 0]
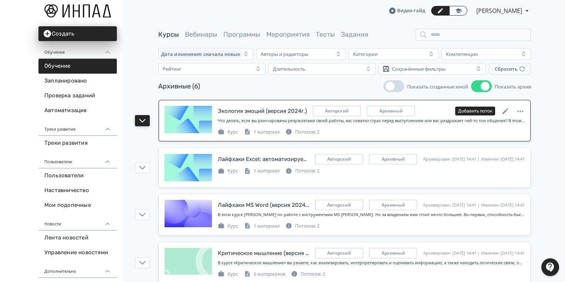
click at [141, 120] on icon "button" at bounding box center [142, 121] width 6 height 4
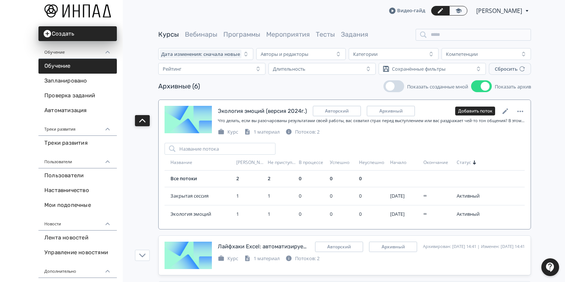
click at [142, 121] on icon "button" at bounding box center [142, 120] width 7 height 7
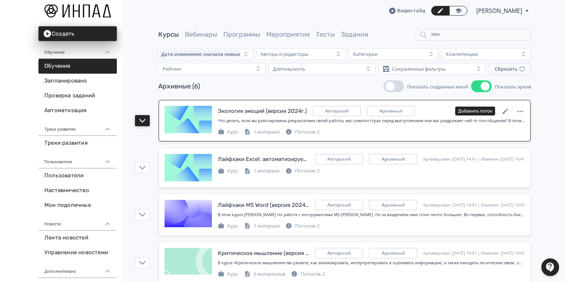
click at [291, 132] on icon at bounding box center [289, 132] width 6 height 6
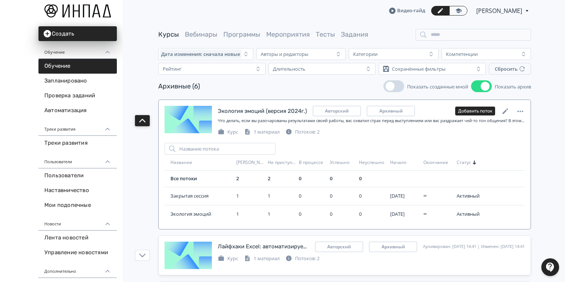
click at [291, 132] on icon at bounding box center [289, 132] width 6 height 6
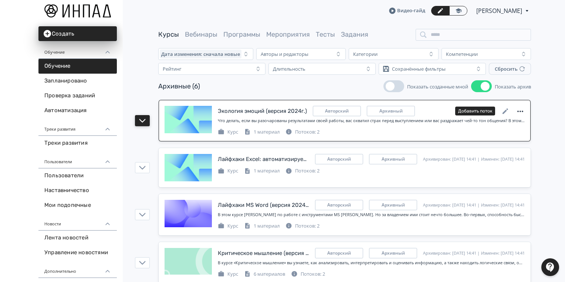
click at [521, 108] on icon at bounding box center [520, 111] width 9 height 9
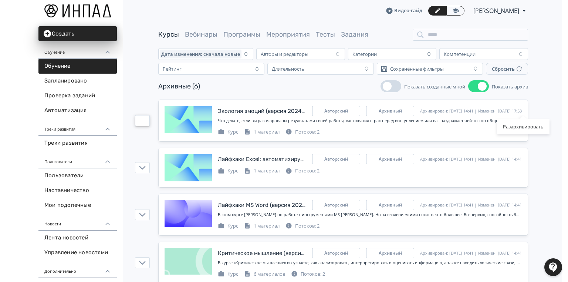
click at [543, 104] on div "Разархивировать" at bounding box center [284, 141] width 568 height 282
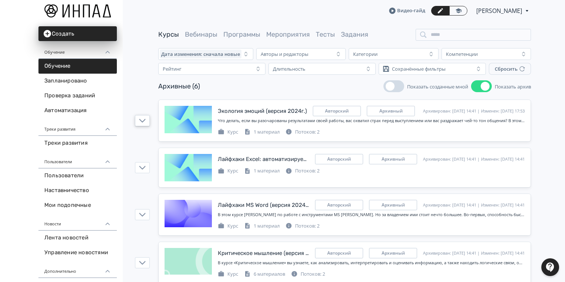
click at [244, 82] on div "Архивные (6) Показать созданные мной Показать архив" at bounding box center [344, 86] width 373 height 12
click at [215, 81] on div "Архивные (6) Показать созданные мной Показать архив" at bounding box center [344, 86] width 373 height 12
click at [475, 84] on button "Показать архив" at bounding box center [481, 86] width 21 height 12
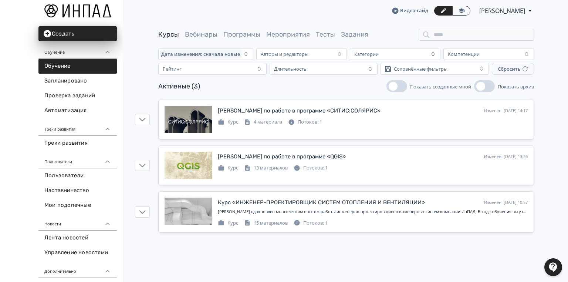
click at [401, 87] on button "Показать созданные мной" at bounding box center [396, 86] width 21 height 12
click at [391, 87] on button "Показать созданные мной" at bounding box center [396, 86] width 21 height 12
click at [322, 89] on div "Активные (3) Показать созданные мной Показать архив" at bounding box center [346, 86] width 376 height 12
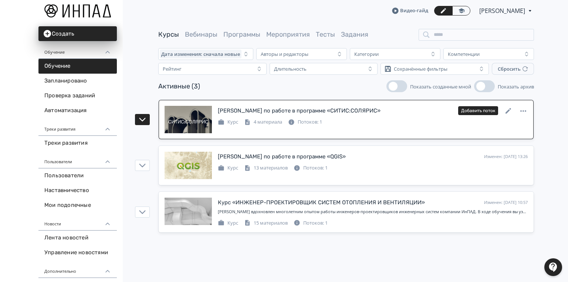
click at [240, 109] on div "[PERSON_NAME] по работе в программе «СИТИС:СОЛЯРИС»" at bounding box center [299, 111] width 163 height 9
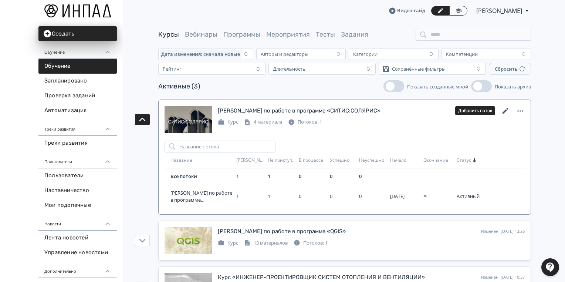
click at [504, 110] on icon at bounding box center [505, 111] width 9 height 9
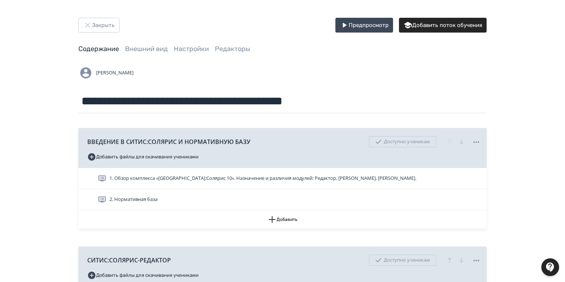
scroll to position [59, 0]
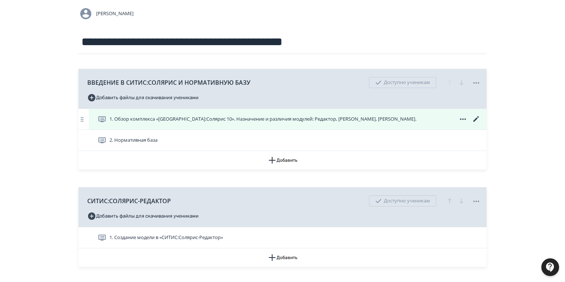
click at [193, 118] on span "1. Обзор комплекса «[GEOGRAPHIC_DATA]:Солярис 10». Назначение и различия модуле…" at bounding box center [262, 118] width 307 height 7
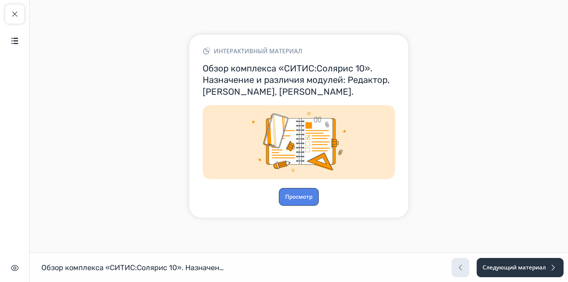
click at [296, 192] on button "Просмотр" at bounding box center [299, 197] width 40 height 18
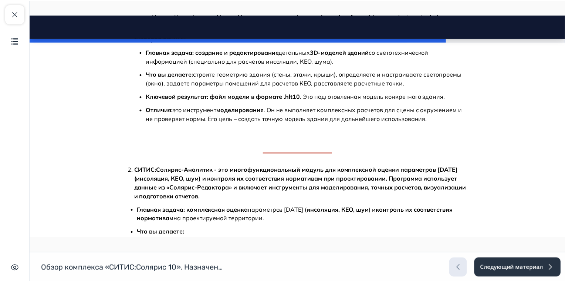
scroll to position [562, 0]
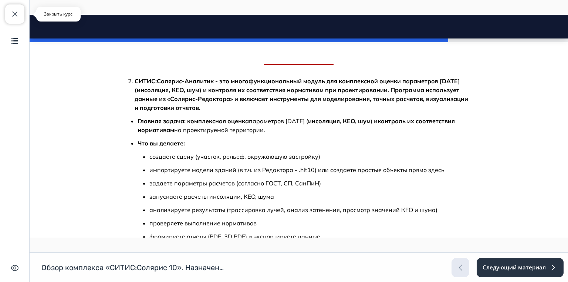
click at [16, 11] on span "button" at bounding box center [14, 14] width 9 height 9
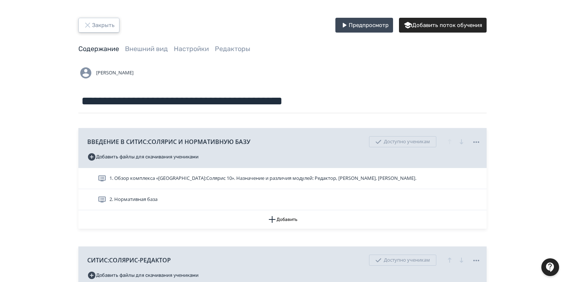
click at [104, 24] on button "Закрыть" at bounding box center [98, 25] width 41 height 15
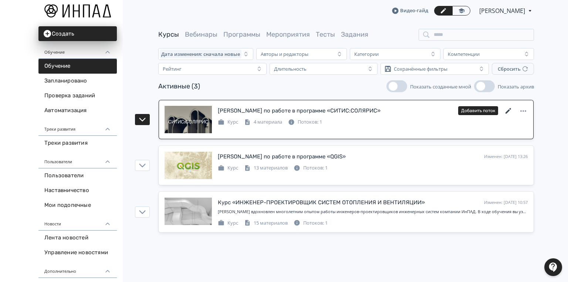
click at [509, 108] on icon at bounding box center [508, 111] width 9 height 9
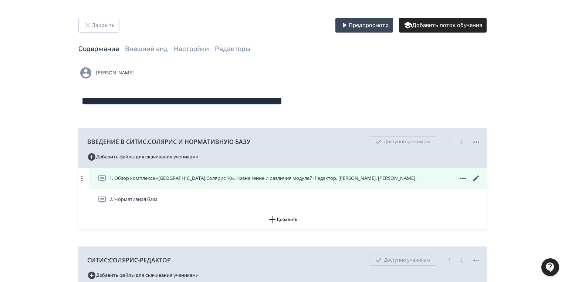
click at [154, 178] on span "1. Обзор комплекса «[GEOGRAPHIC_DATA]:Солярис 10». Назначение и различия модуле…" at bounding box center [262, 178] width 307 height 7
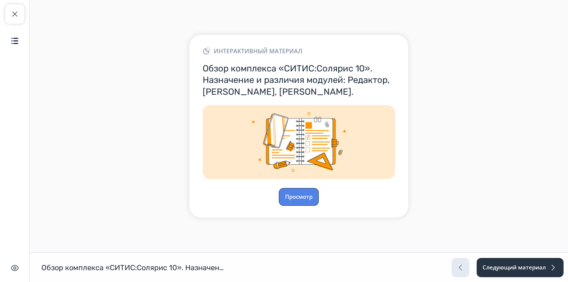
click at [303, 197] on button "Просмотр" at bounding box center [299, 197] width 40 height 18
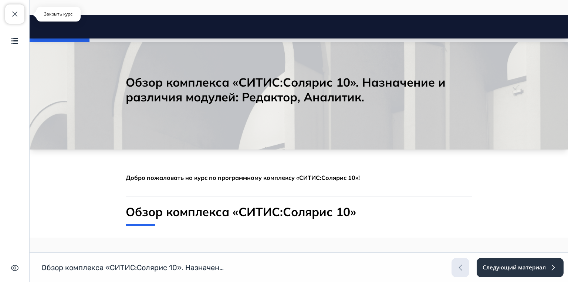
click at [13, 16] on span "button" at bounding box center [14, 14] width 9 height 9
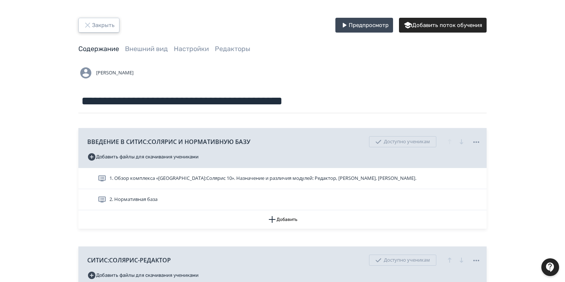
click at [95, 22] on button "Закрыть" at bounding box center [98, 25] width 41 height 15
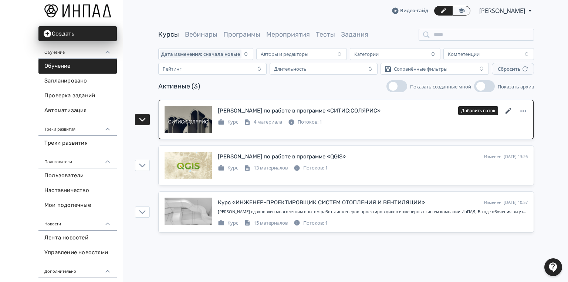
click at [508, 108] on icon at bounding box center [508, 111] width 9 height 9
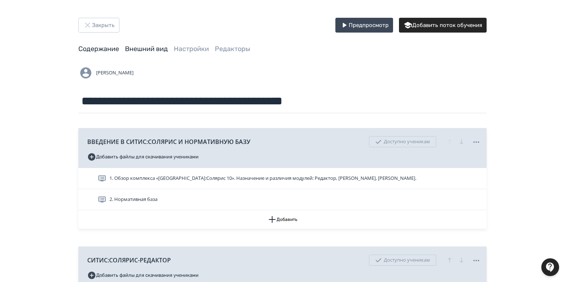
click at [138, 46] on link "Внешний вид" at bounding box center [146, 49] width 43 height 8
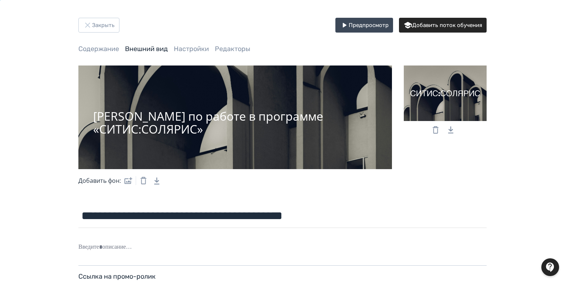
click at [449, 93] on div at bounding box center [445, 92] width 83 height 55
click at [0, 0] on input "file" at bounding box center [0, 0] width 0 height 0
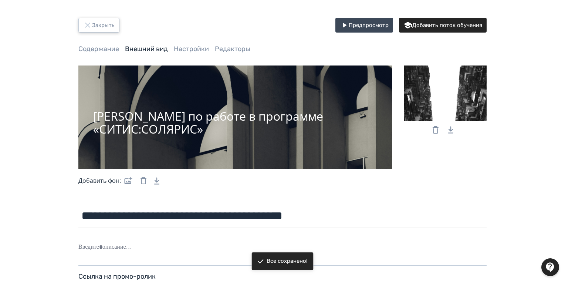
click at [94, 24] on button "Закрыть" at bounding box center [98, 25] width 41 height 15
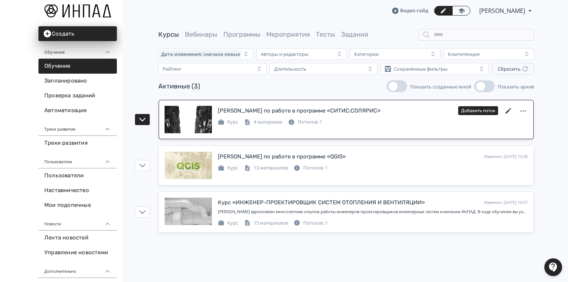
click at [507, 111] on icon at bounding box center [509, 111] width 6 height 6
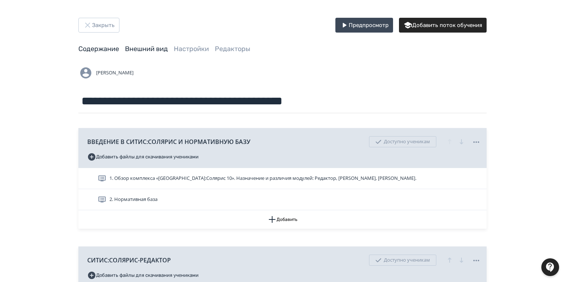
click at [134, 47] on link "Внешний вид" at bounding box center [146, 49] width 43 height 8
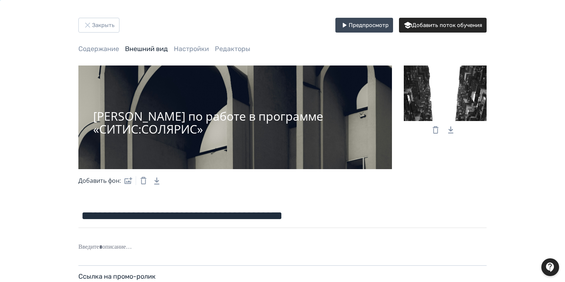
click at [445, 101] on div at bounding box center [445, 92] width 83 height 55
click at [0, 0] on input "file" at bounding box center [0, 0] width 0 height 0
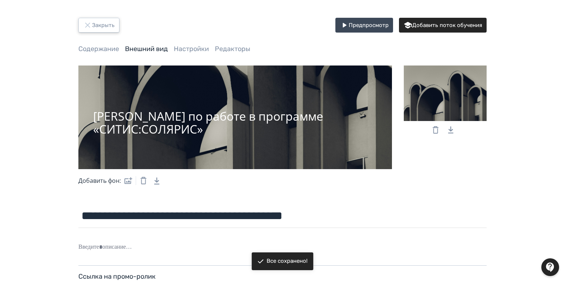
click at [98, 25] on button "Закрыть" at bounding box center [98, 25] width 41 height 15
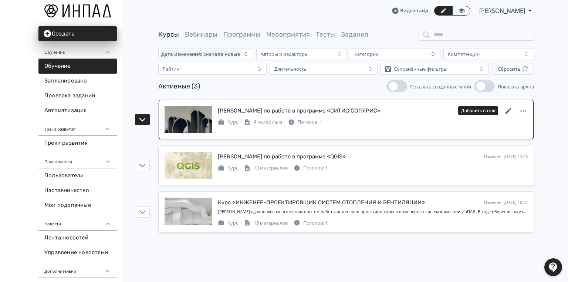
click at [509, 108] on icon at bounding box center [508, 111] width 9 height 9
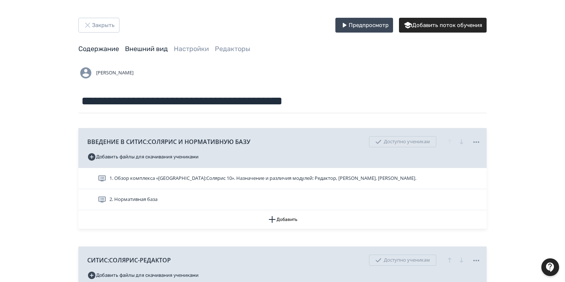
click at [145, 46] on link "Внешний вид" at bounding box center [146, 49] width 43 height 8
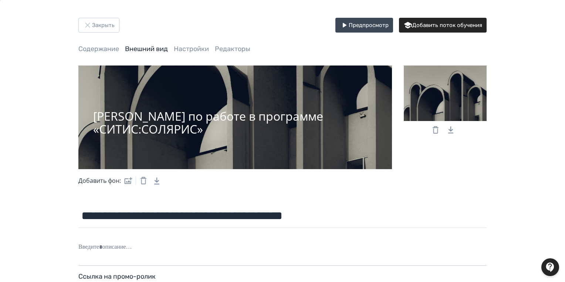
click at [453, 88] on div at bounding box center [445, 92] width 83 height 55
click at [0, 0] on input "file" at bounding box center [0, 0] width 0 height 0
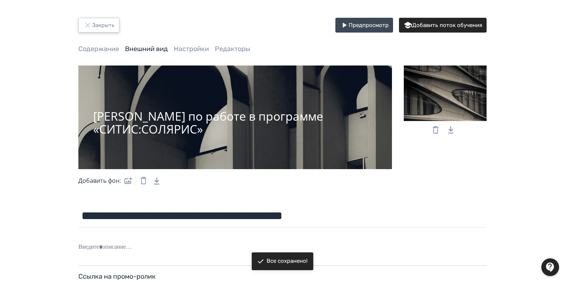
click at [96, 21] on button "Закрыть" at bounding box center [98, 25] width 41 height 15
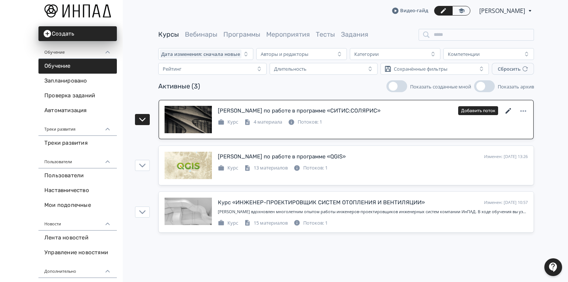
click at [509, 109] on icon at bounding box center [509, 111] width 6 height 6
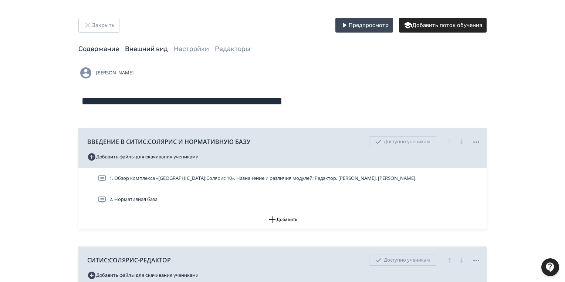
click at [155, 49] on link "Внешний вид" at bounding box center [146, 49] width 43 height 8
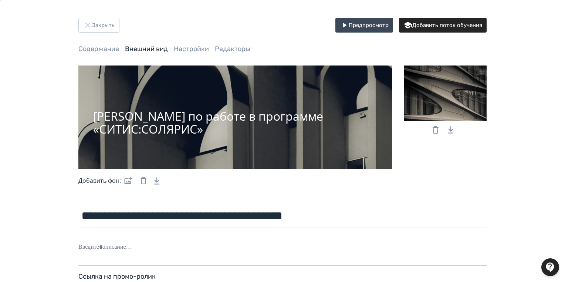
click at [444, 97] on div at bounding box center [445, 92] width 83 height 55
click at [0, 0] on input "file" at bounding box center [0, 0] width 0 height 0
click at [448, 100] on div at bounding box center [445, 92] width 83 height 55
click at [0, 0] on input "file" at bounding box center [0, 0] width 0 height 0
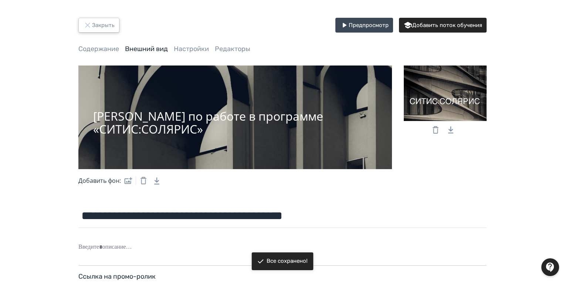
click at [95, 23] on button "Закрыть" at bounding box center [98, 25] width 41 height 15
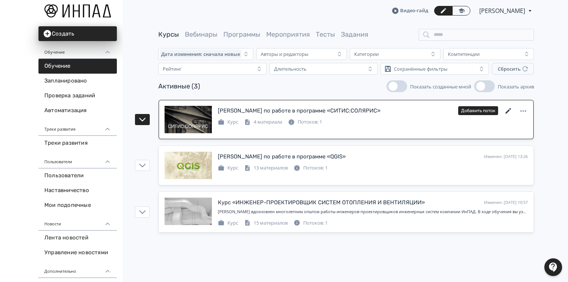
click at [508, 109] on icon at bounding box center [508, 111] width 9 height 9
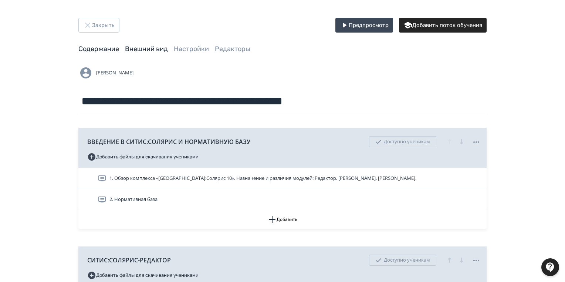
click at [142, 46] on link "Внешний вид" at bounding box center [146, 49] width 43 height 8
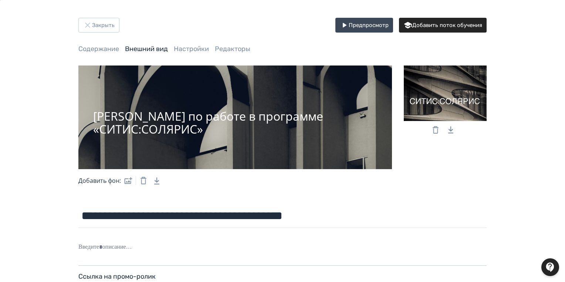
click at [142, 128] on div "[PERSON_NAME] по работе в программе «СИТИС:СОЛЯРИС»" at bounding box center [235, 122] width 284 height 26
click at [127, 179] on label at bounding box center [127, 180] width 12 height 15
click at [0, 0] on input "file" at bounding box center [0, 0] width 0 height 0
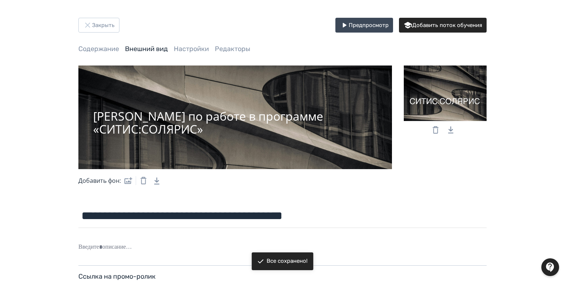
click at [487, 164] on div "**********" at bounding box center [283, 184] width 444 height 333
click at [104, 25] on button "Закрыть" at bounding box center [98, 25] width 41 height 15
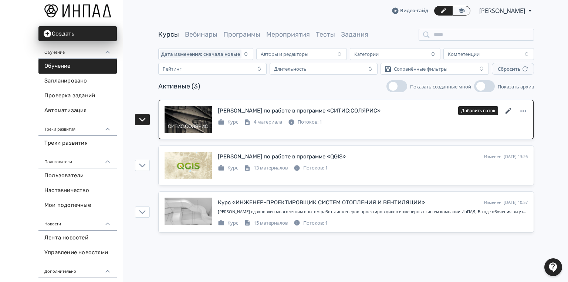
click at [509, 108] on icon at bounding box center [508, 111] width 9 height 9
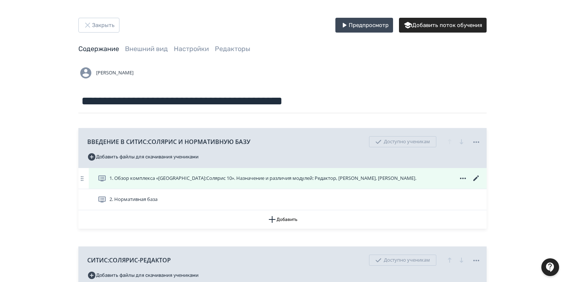
scroll to position [59, 0]
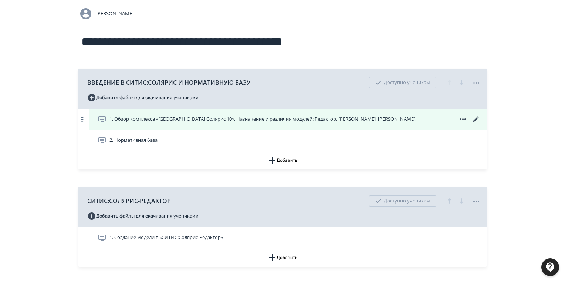
click at [475, 118] on icon at bounding box center [476, 119] width 9 height 9
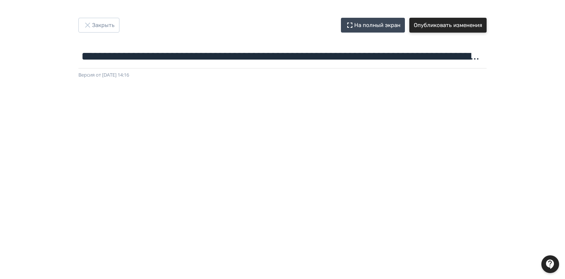
click at [428, 27] on button "Опубликовать изменения" at bounding box center [447, 25] width 77 height 15
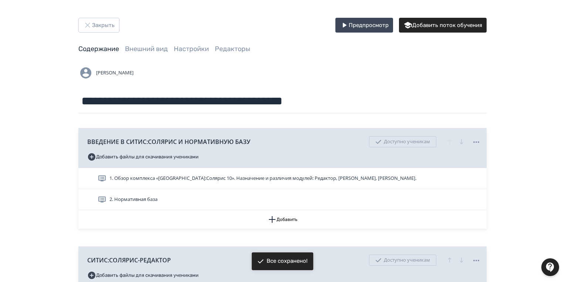
scroll to position [59, 0]
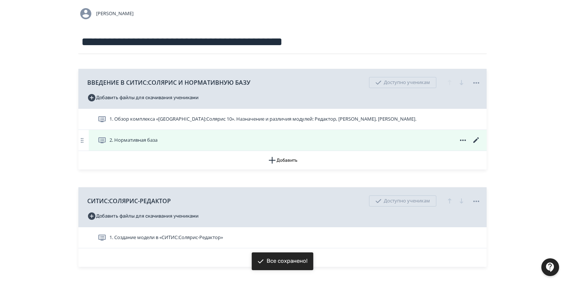
click at [477, 141] on icon at bounding box center [476, 140] width 9 height 9
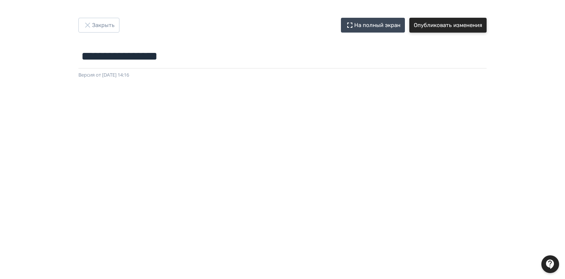
click at [447, 27] on button "Опубликовать изменения" at bounding box center [447, 25] width 77 height 15
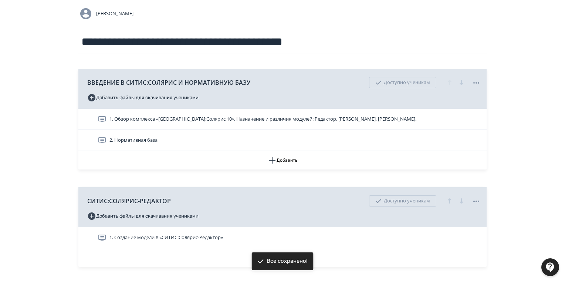
scroll to position [148, 0]
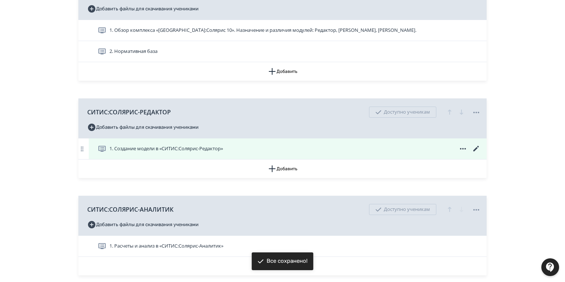
click at [472, 148] on icon at bounding box center [476, 148] width 9 height 9
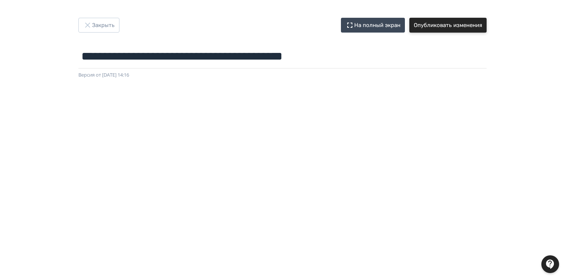
click at [454, 25] on button "Опубликовать изменения" at bounding box center [447, 25] width 77 height 15
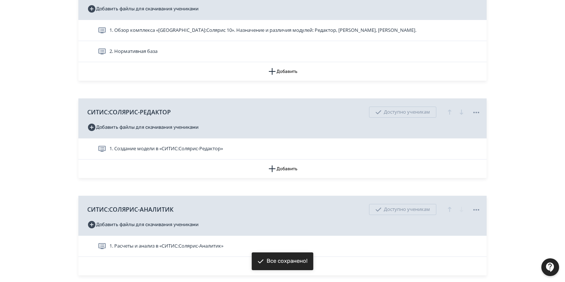
scroll to position [203, 0]
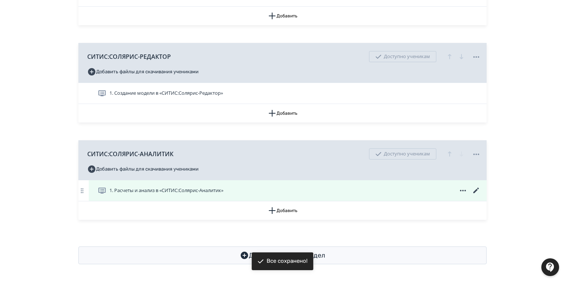
click at [476, 190] on icon at bounding box center [476, 191] width 6 height 6
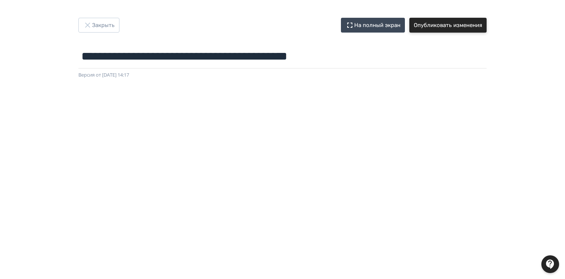
click at [460, 28] on button "Опубликовать изменения" at bounding box center [447, 25] width 77 height 15
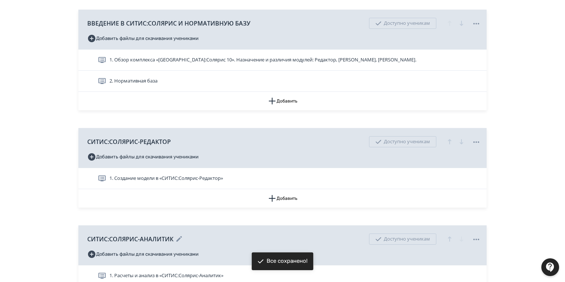
scroll to position [203, 0]
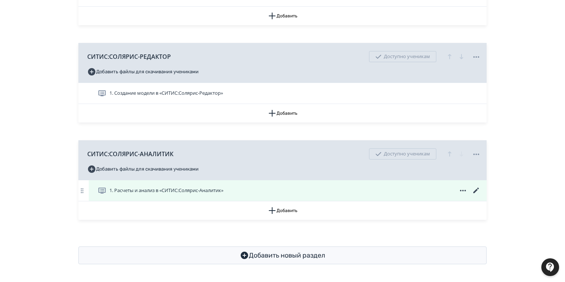
click at [201, 191] on span "1. Расчеты и анализ в «СИТИС:Солярис-Аналитик»" at bounding box center [166, 190] width 114 height 7
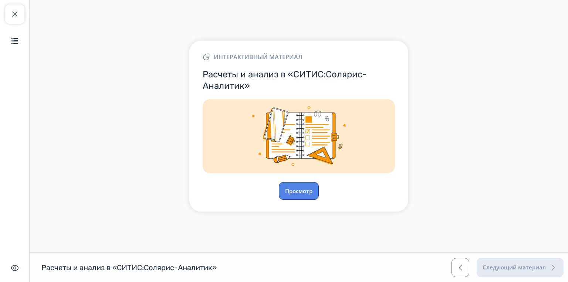
click at [301, 194] on button "Просмотр" at bounding box center [299, 191] width 40 height 18
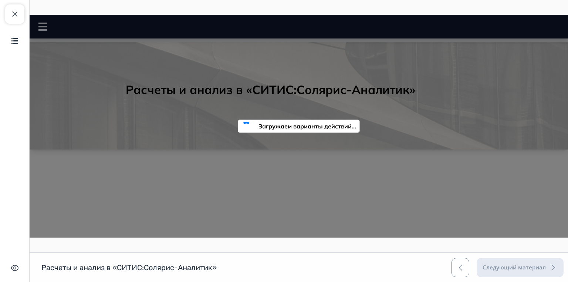
click at [30, 15] on div at bounding box center [30, 15] width 0 height 0
click at [14, 9] on button "Закрыть курс" at bounding box center [14, 13] width 19 height 19
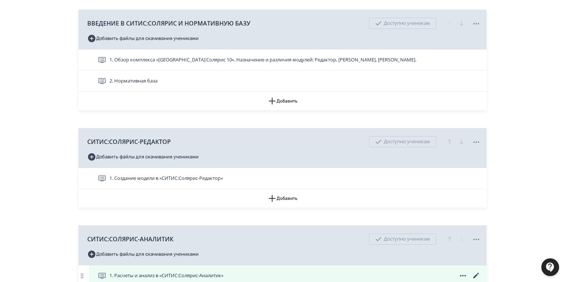
scroll to position [203, 0]
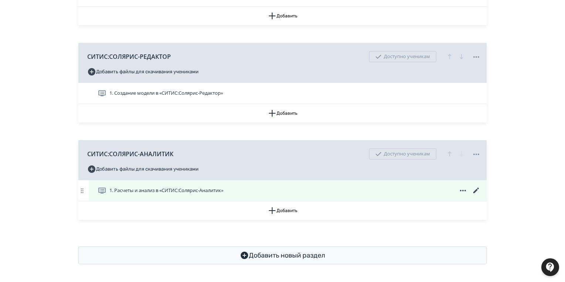
click at [173, 192] on span "1. Расчеты и анализ в «СИТИС:Солярис-Аналитик»" at bounding box center [166, 190] width 114 height 7
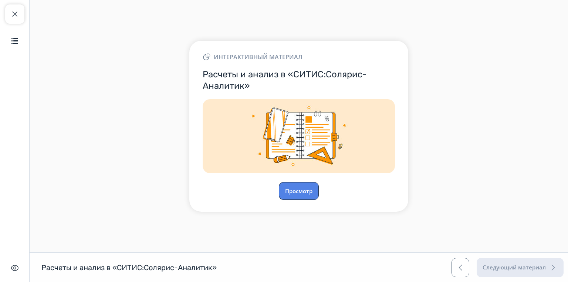
click at [301, 189] on button "Просмотр" at bounding box center [299, 191] width 40 height 18
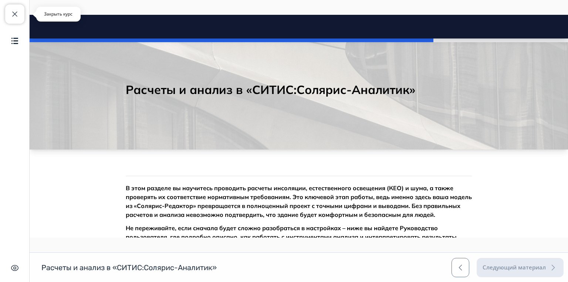
click at [7, 8] on button "Закрыть курс" at bounding box center [14, 13] width 19 height 19
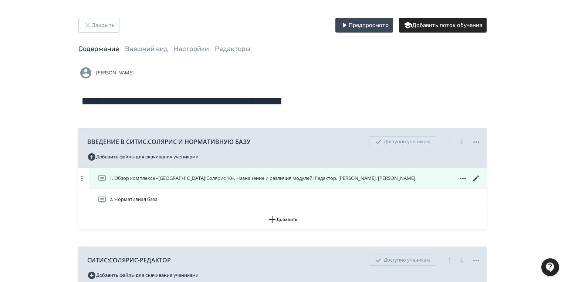
scroll to position [118, 0]
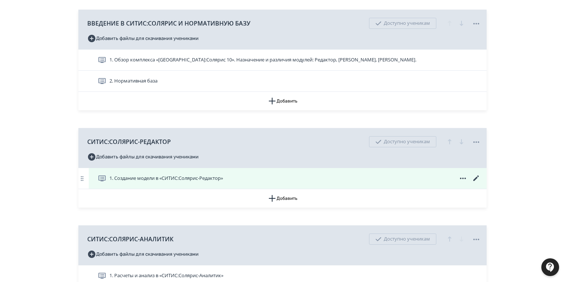
click at [209, 178] on span "1. Создание модели в «СИТИС:Солярис-Редактор»" at bounding box center [166, 178] width 114 height 7
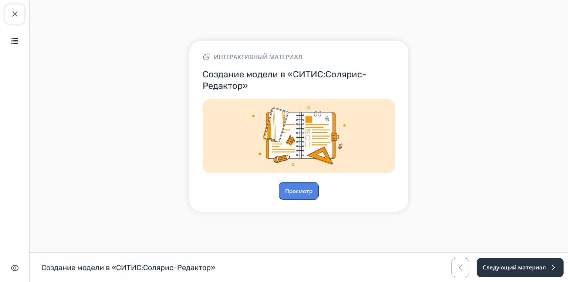
click at [295, 187] on button "Просмотр" at bounding box center [299, 191] width 40 height 18
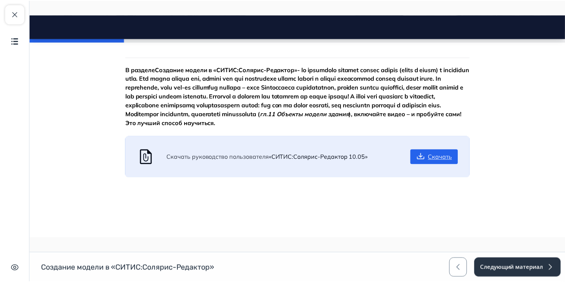
scroll to position [30, 0]
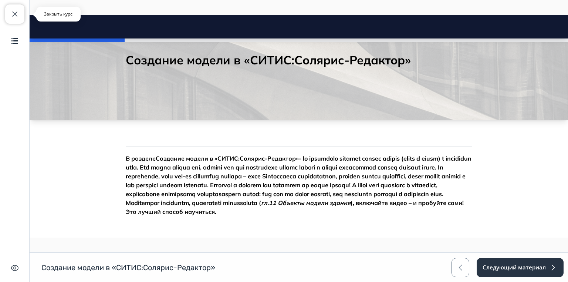
click at [20, 14] on button "Закрыть курс" at bounding box center [14, 13] width 19 height 19
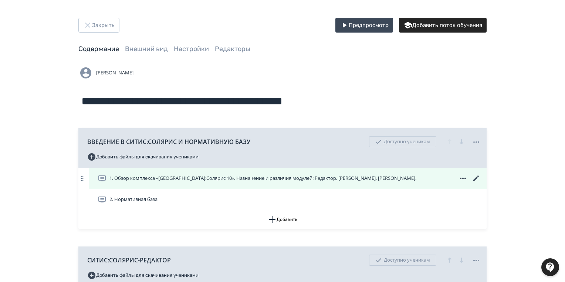
scroll to position [203, 0]
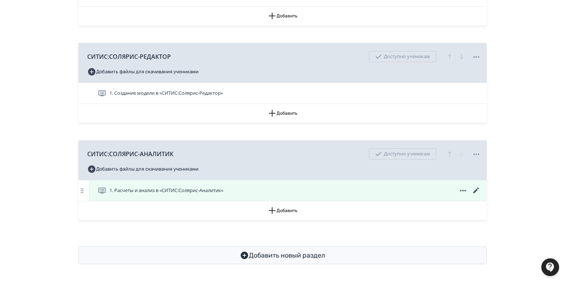
click at [219, 190] on span "1. Расчеты и анализ в «СИТИС:Солярис-Аналитик»" at bounding box center [166, 190] width 114 height 7
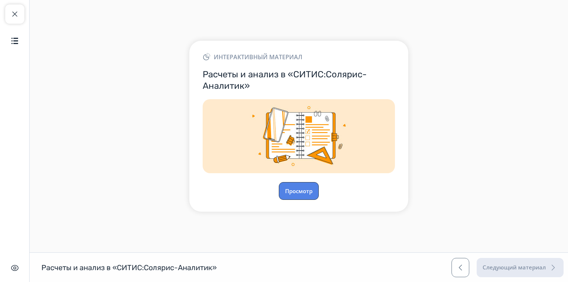
click at [306, 194] on button "Просмотр" at bounding box center [299, 191] width 40 height 18
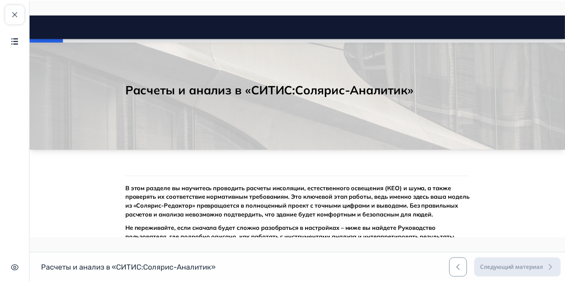
scroll to position [30, 0]
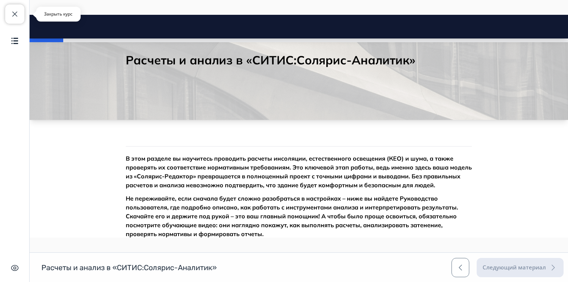
click at [14, 13] on span "button" at bounding box center [14, 14] width 9 height 9
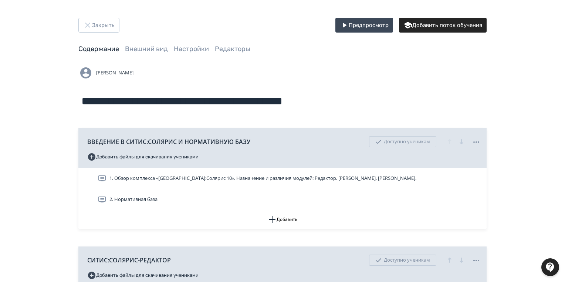
scroll to position [118, 0]
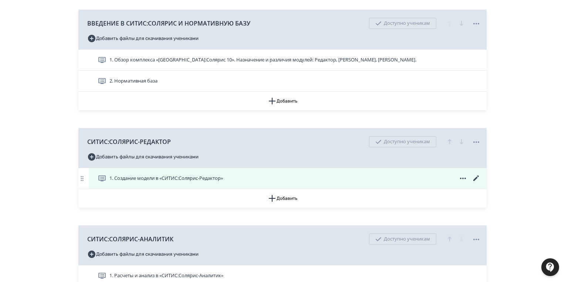
click at [477, 177] on icon at bounding box center [476, 178] width 9 height 9
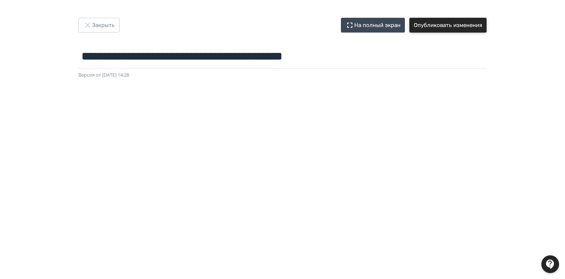
click at [465, 22] on button "Опубликовать изменения" at bounding box center [447, 25] width 77 height 15
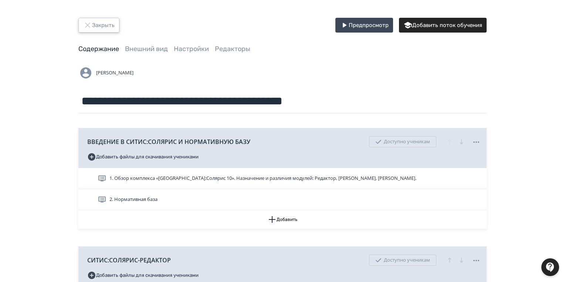
click at [106, 24] on button "Закрыть" at bounding box center [98, 25] width 41 height 15
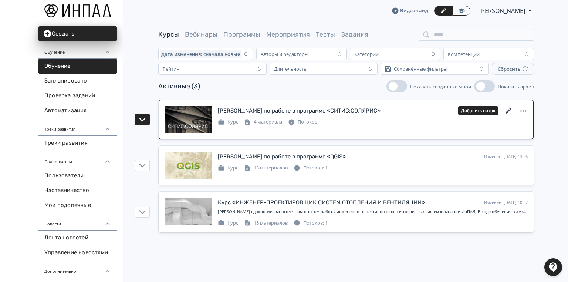
click at [509, 108] on icon at bounding box center [508, 111] width 9 height 9
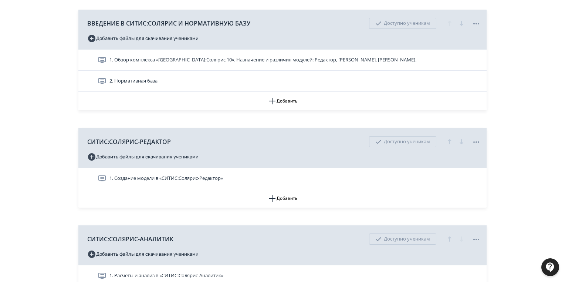
scroll to position [203, 0]
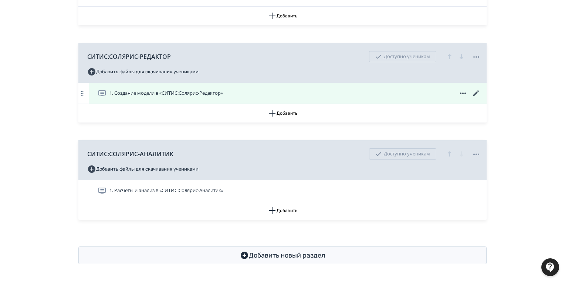
click at [195, 96] on span "1. Создание модели в «СИТИС:Солярис-Редактор»" at bounding box center [166, 93] width 114 height 7
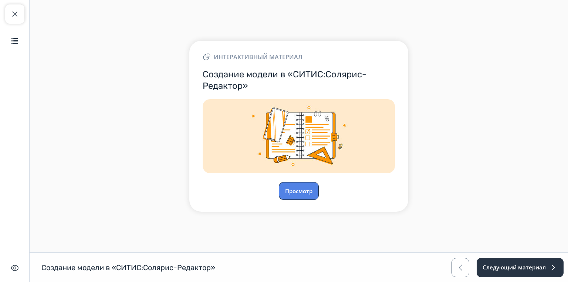
click at [305, 192] on button "Просмотр" at bounding box center [299, 191] width 40 height 18
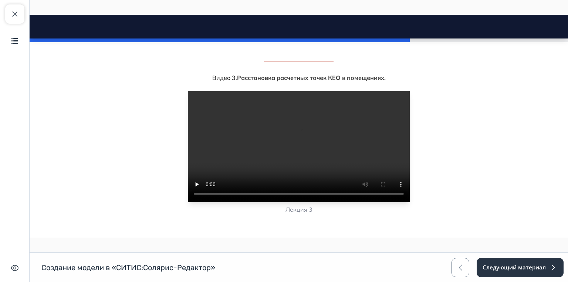
scroll to position [636, 0]
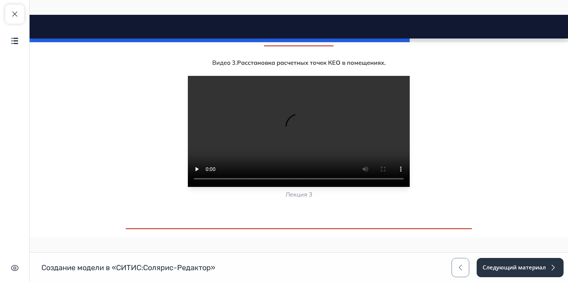
drag, startPoint x: 272, startPoint y: 168, endPoint x: 321, endPoint y: 166, distance: 48.9
click at [272, 247] on button "Чтобы оценить, насколько хорошо усвоен материал, выполните, тестовое задание." at bounding box center [299, 254] width 264 height 15
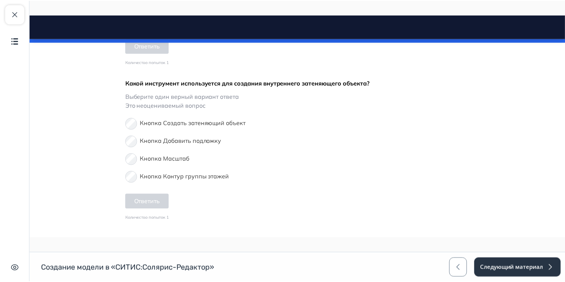
scroll to position [1499, 0]
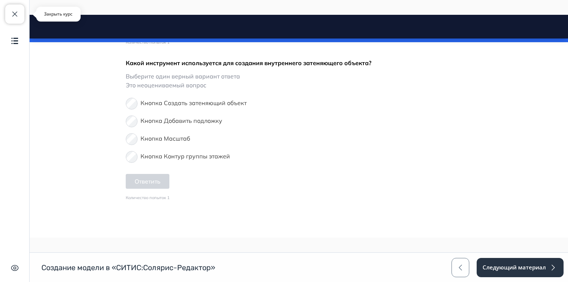
click at [16, 13] on span "button" at bounding box center [14, 14] width 9 height 9
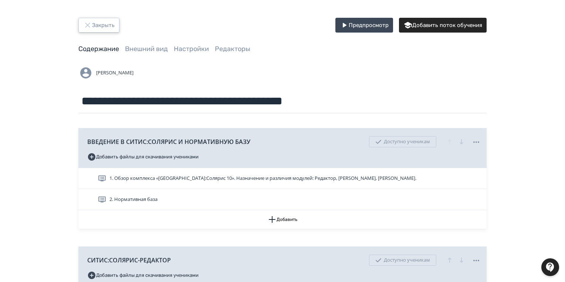
click at [98, 20] on button "Закрыть" at bounding box center [98, 25] width 41 height 15
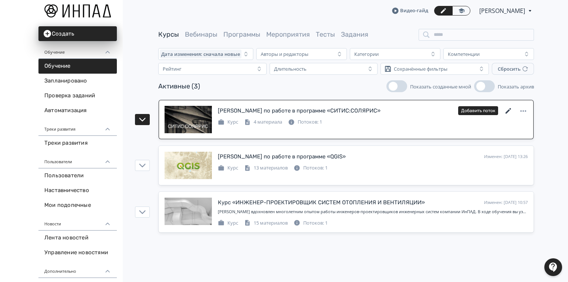
click at [509, 111] on icon at bounding box center [508, 111] width 9 height 9
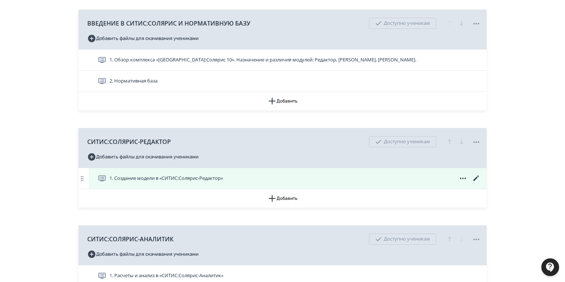
scroll to position [203, 0]
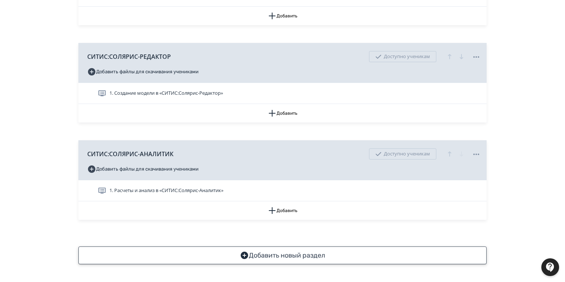
click at [284, 259] on button "Добавить новый раздел" at bounding box center [282, 255] width 408 height 18
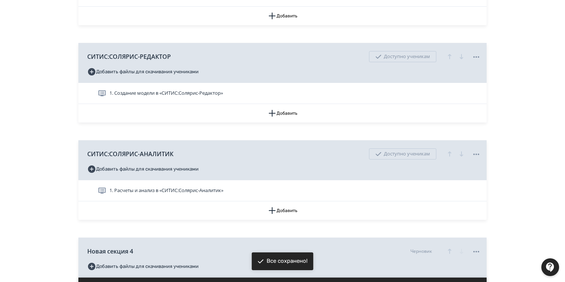
scroll to position [280, 0]
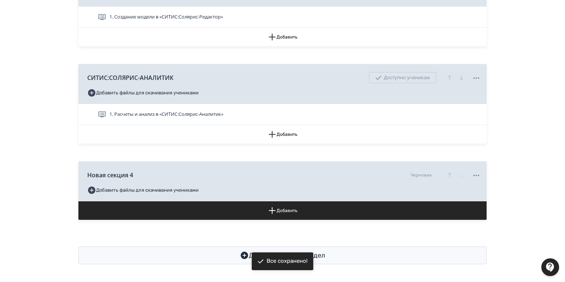
click at [269, 153] on div "ВВЕДЕНИЕ В СИТИС:СОЛЯРИС И НОРМАТИВНУЮ БАЗУ Доступно ученикам Добавить файлы дл…" at bounding box center [282, 33] width 408 height 371
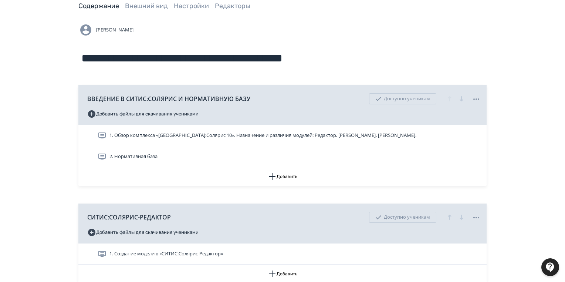
scroll to position [0, 0]
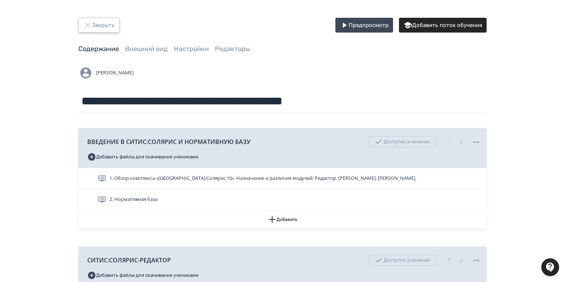
click at [104, 28] on button "Закрыть" at bounding box center [98, 25] width 41 height 15
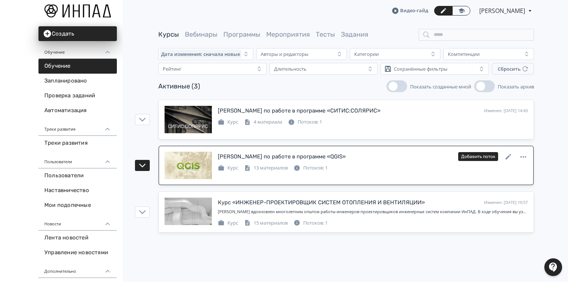
click at [251, 155] on div "[PERSON_NAME] по работе в программе «QGIS»" at bounding box center [282, 156] width 128 height 9
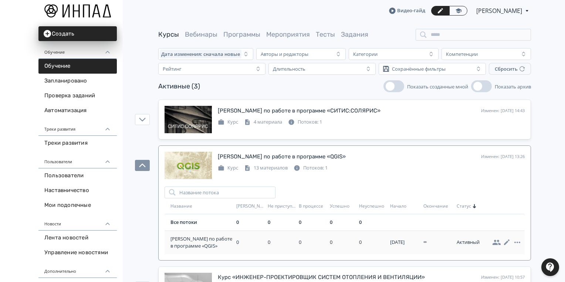
scroll to position [38, 0]
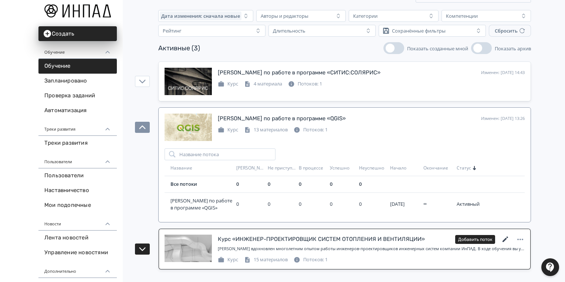
click at [506, 238] on icon at bounding box center [506, 239] width 6 height 6
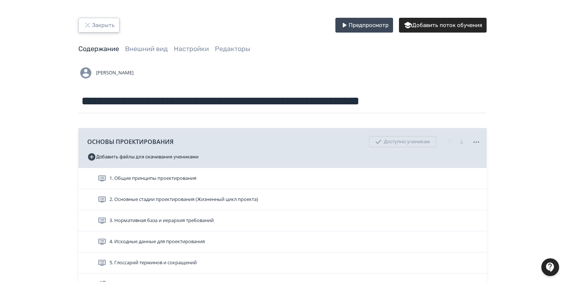
click at [86, 20] on button "Закрыть" at bounding box center [98, 25] width 41 height 15
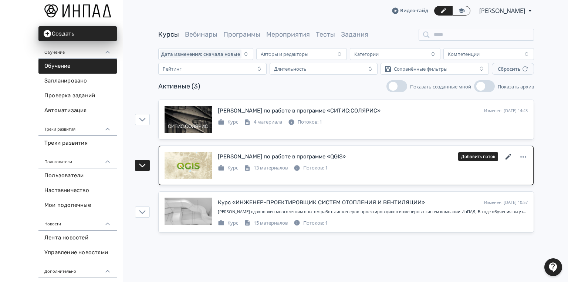
click at [506, 155] on icon at bounding box center [508, 156] width 9 height 9
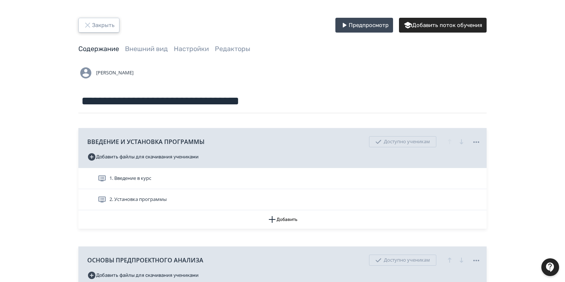
click at [103, 26] on button "Закрыть" at bounding box center [98, 25] width 41 height 15
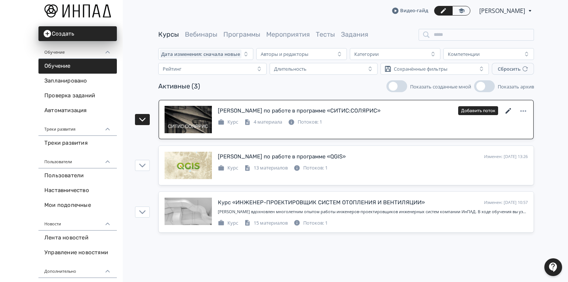
click at [509, 110] on icon at bounding box center [509, 111] width 6 height 6
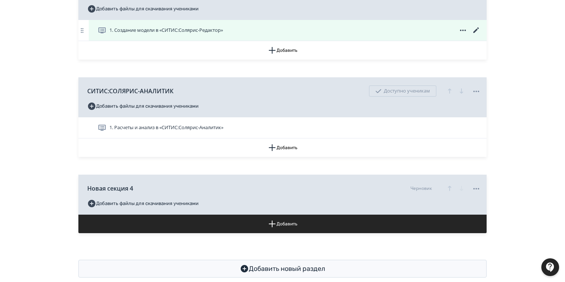
scroll to position [280, 0]
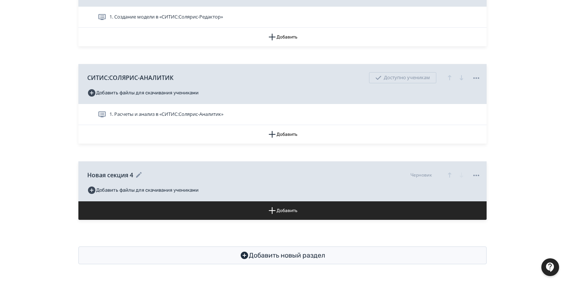
click at [136, 175] on icon at bounding box center [139, 174] width 9 height 9
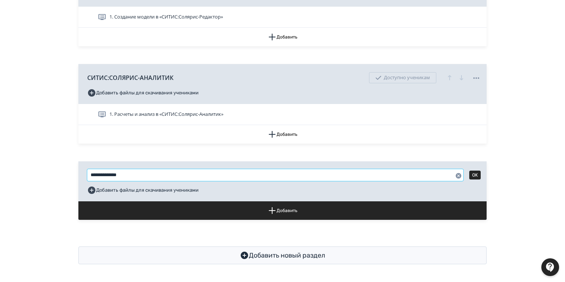
drag, startPoint x: 151, startPoint y: 177, endPoint x: 82, endPoint y: 177, distance: 68.4
click at [78, 178] on div "**********" at bounding box center [283, 1] width 444 height 526
type input "**********"
click at [475, 173] on button "OK" at bounding box center [474, 174] width 11 height 9
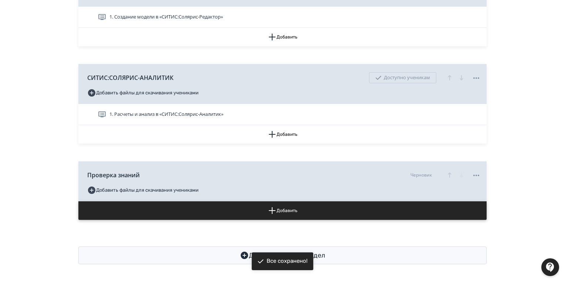
click at [297, 209] on button "Добавить" at bounding box center [282, 210] width 408 height 18
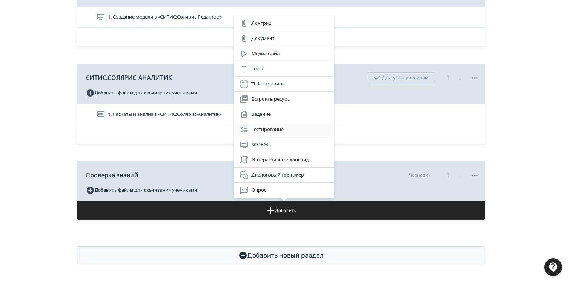
click at [268, 130] on div "Тестирование" at bounding box center [284, 129] width 89 height 9
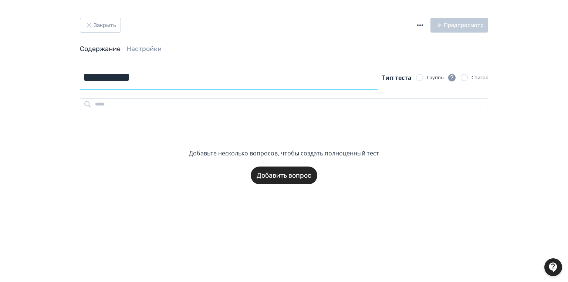
drag, startPoint x: 155, startPoint y: 81, endPoint x: 39, endPoint y: 80, distance: 116.5
click at [39, 80] on div "**********" at bounding box center [284, 141] width 568 height 282
paste input "******"
type input "**********"
click at [204, 100] on input "search" at bounding box center [284, 104] width 408 height 12
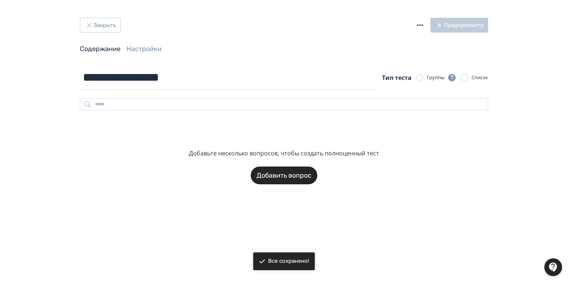
click at [68, 124] on div "**********" at bounding box center [284, 124] width 444 height 119
click at [283, 175] on button "Добавить вопрос" at bounding box center [284, 175] width 67 height 18
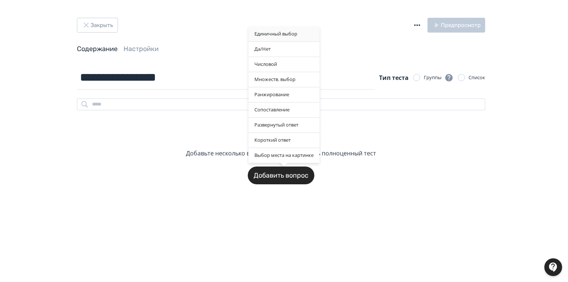
click at [294, 33] on div "Единичный выбор" at bounding box center [284, 34] width 71 height 15
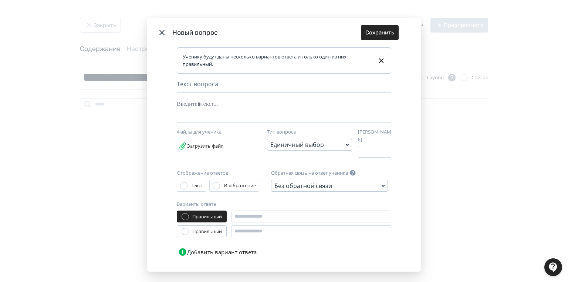
click at [177, 81] on div "Текст вопроса" at bounding box center [284, 86] width 215 height 13
click at [178, 84] on div "Текст вопроса" at bounding box center [284, 86] width 215 height 13
drag, startPoint x: 179, startPoint y: 85, endPoint x: 188, endPoint y: 86, distance: 9.3
click at [184, 85] on div "Текст вопроса" at bounding box center [284, 86] width 215 height 13
click at [184, 109] on div "Modal" at bounding box center [273, 104] width 192 height 14
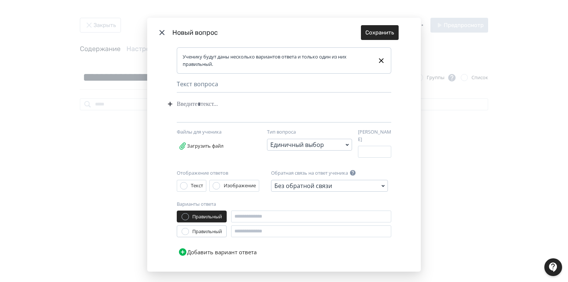
paste div "Modal"
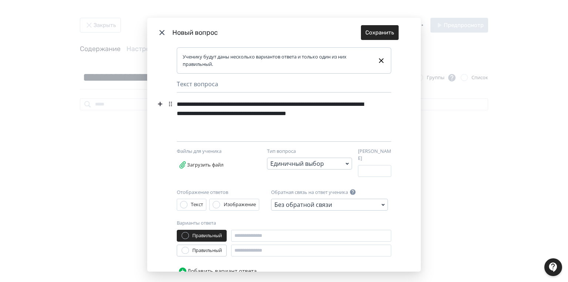
click at [178, 104] on div "**********" at bounding box center [271, 113] width 189 height 33
click at [268, 119] on div "**********" at bounding box center [271, 113] width 189 height 33
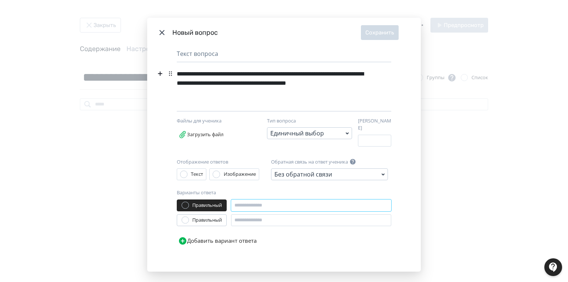
click at [249, 200] on input "Modal" at bounding box center [311, 205] width 160 height 12
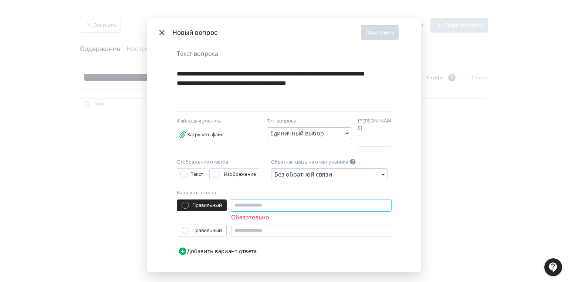
click at [238, 200] on input "Modal" at bounding box center [311, 205] width 160 height 12
paste input "********"
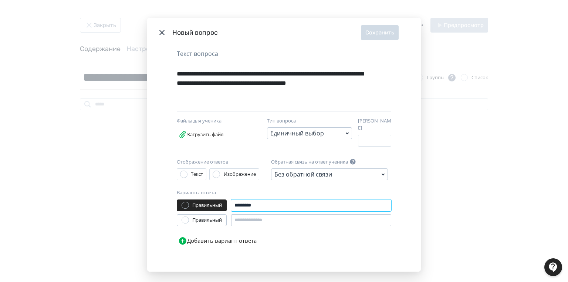
type input "********"
click at [244, 216] on input "Modal" at bounding box center [311, 220] width 160 height 12
